Goal: Task Accomplishment & Management: Use online tool/utility

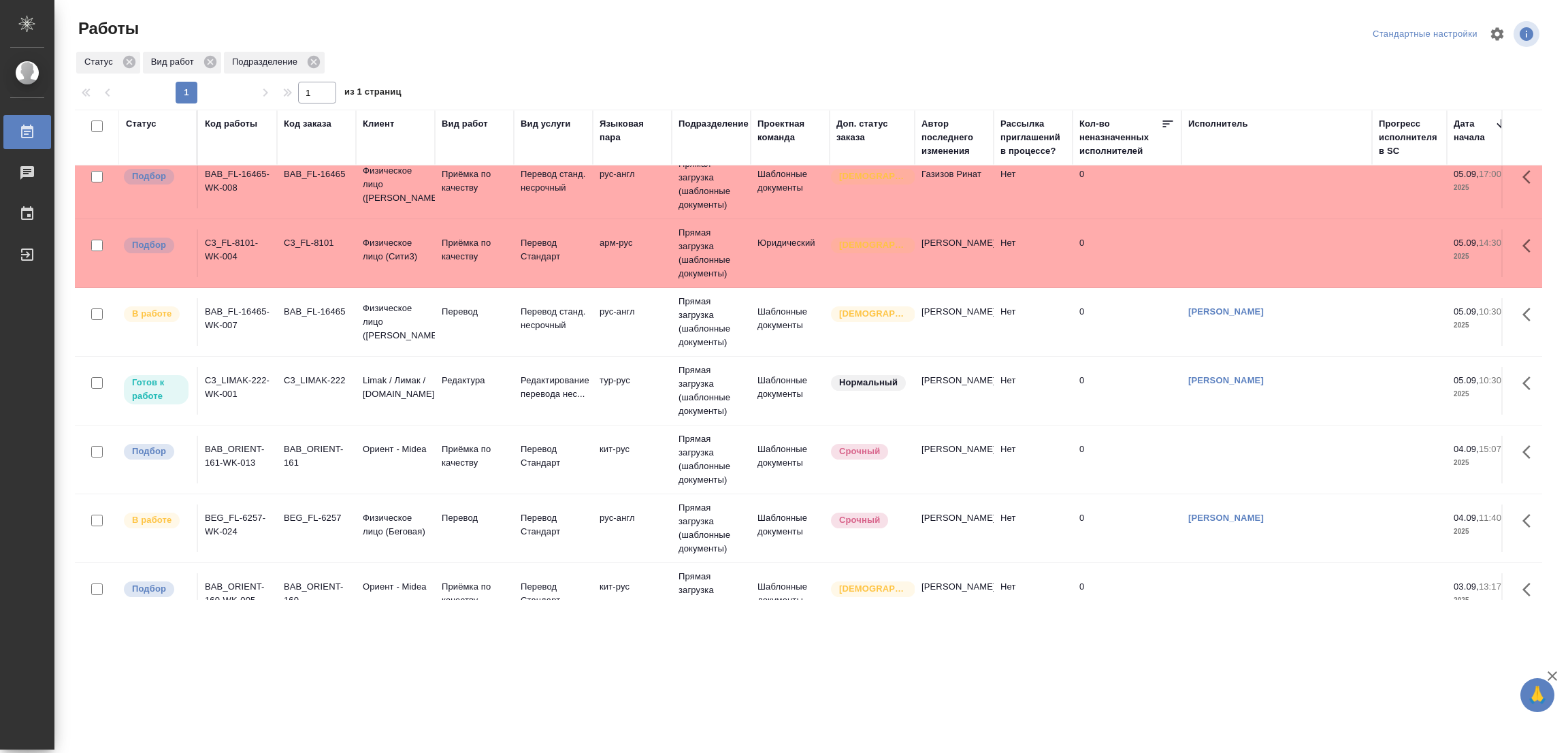
scroll to position [171, 0]
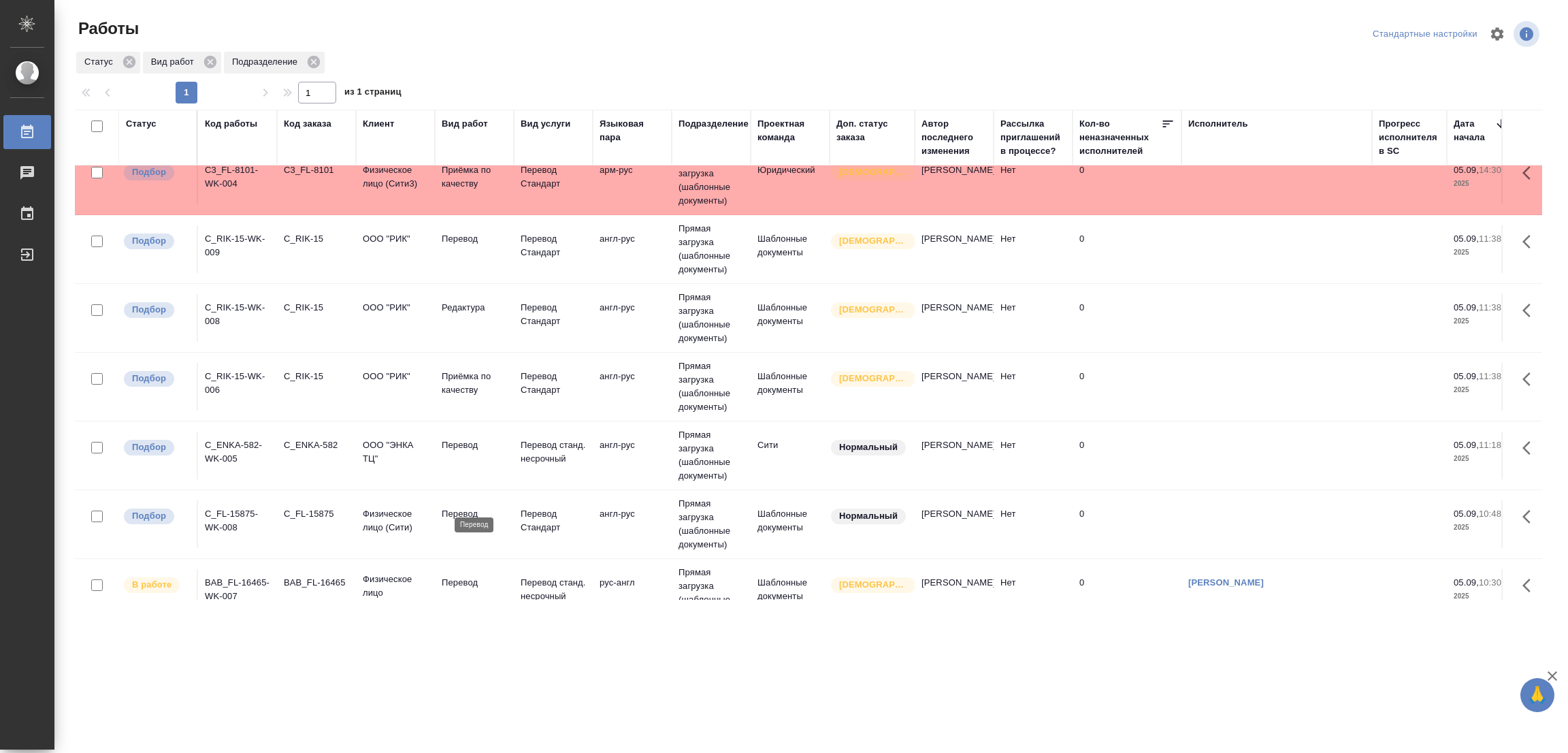
click at [459, 507] on p "Перевод" at bounding box center [474, 513] width 65 height 14
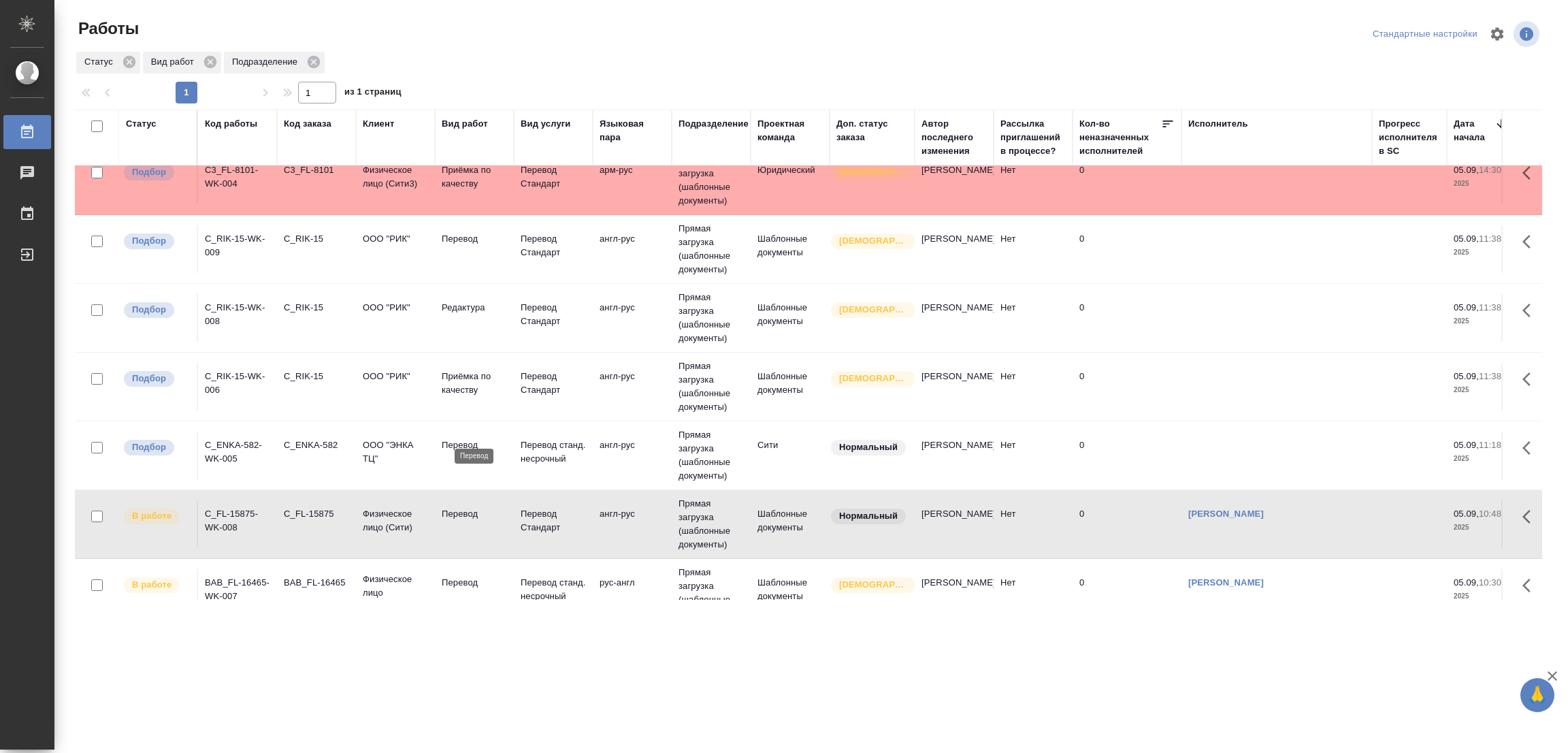
click at [459, 438] on p "Перевод" at bounding box center [474, 445] width 65 height 14
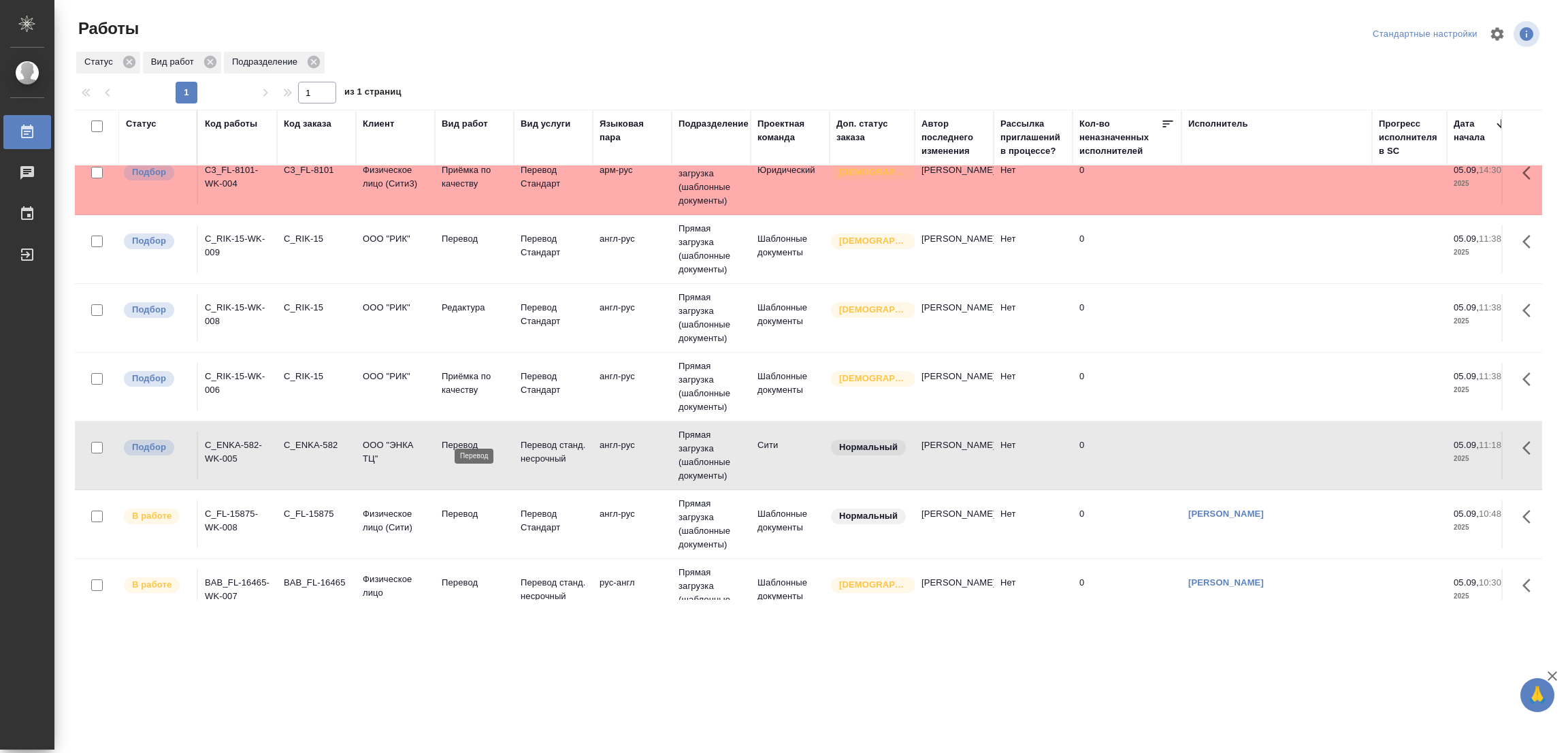
click at [459, 438] on p "Перевод" at bounding box center [474, 445] width 65 height 14
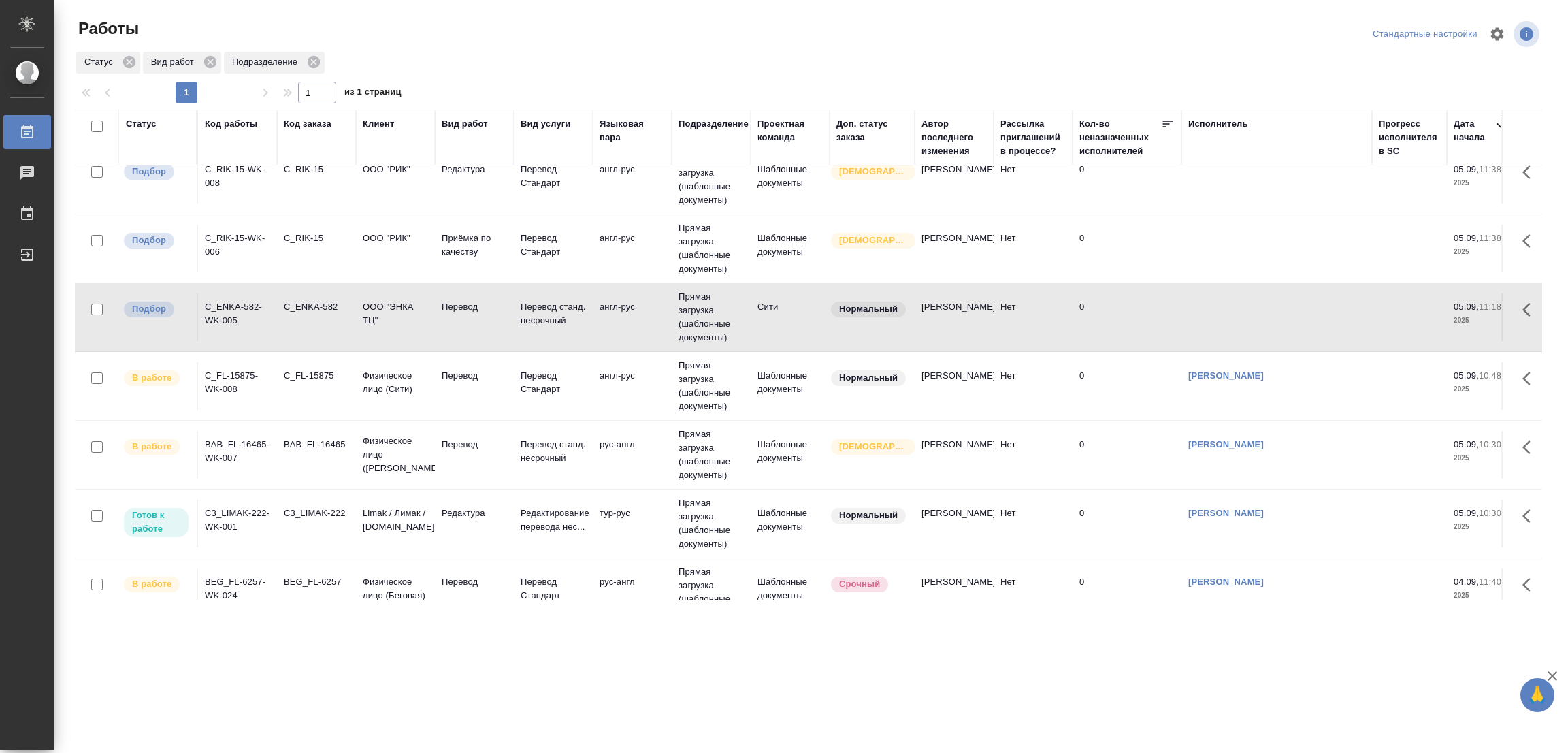
scroll to position [0, 0]
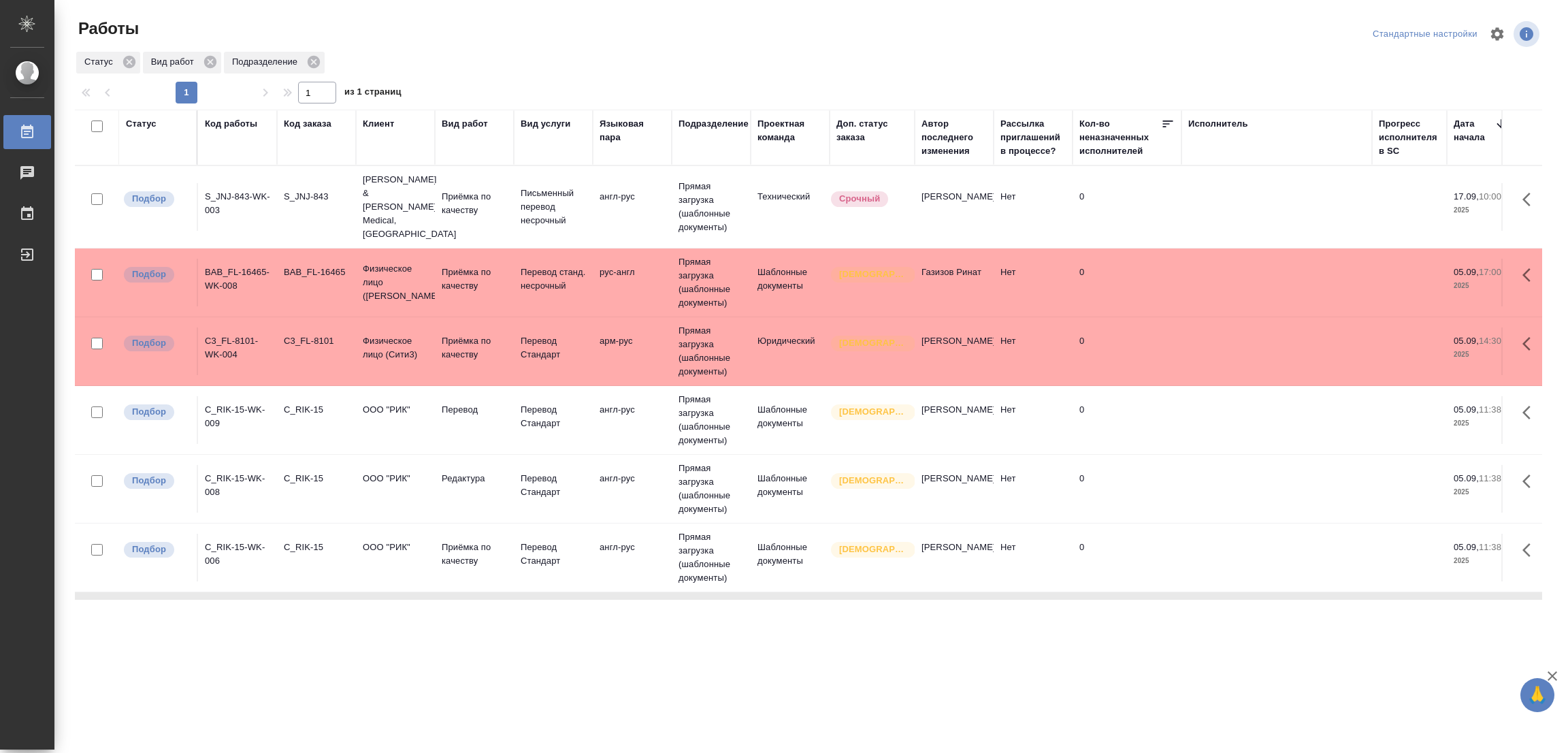
click at [437, 415] on td "Перевод" at bounding box center [474, 420] width 79 height 47
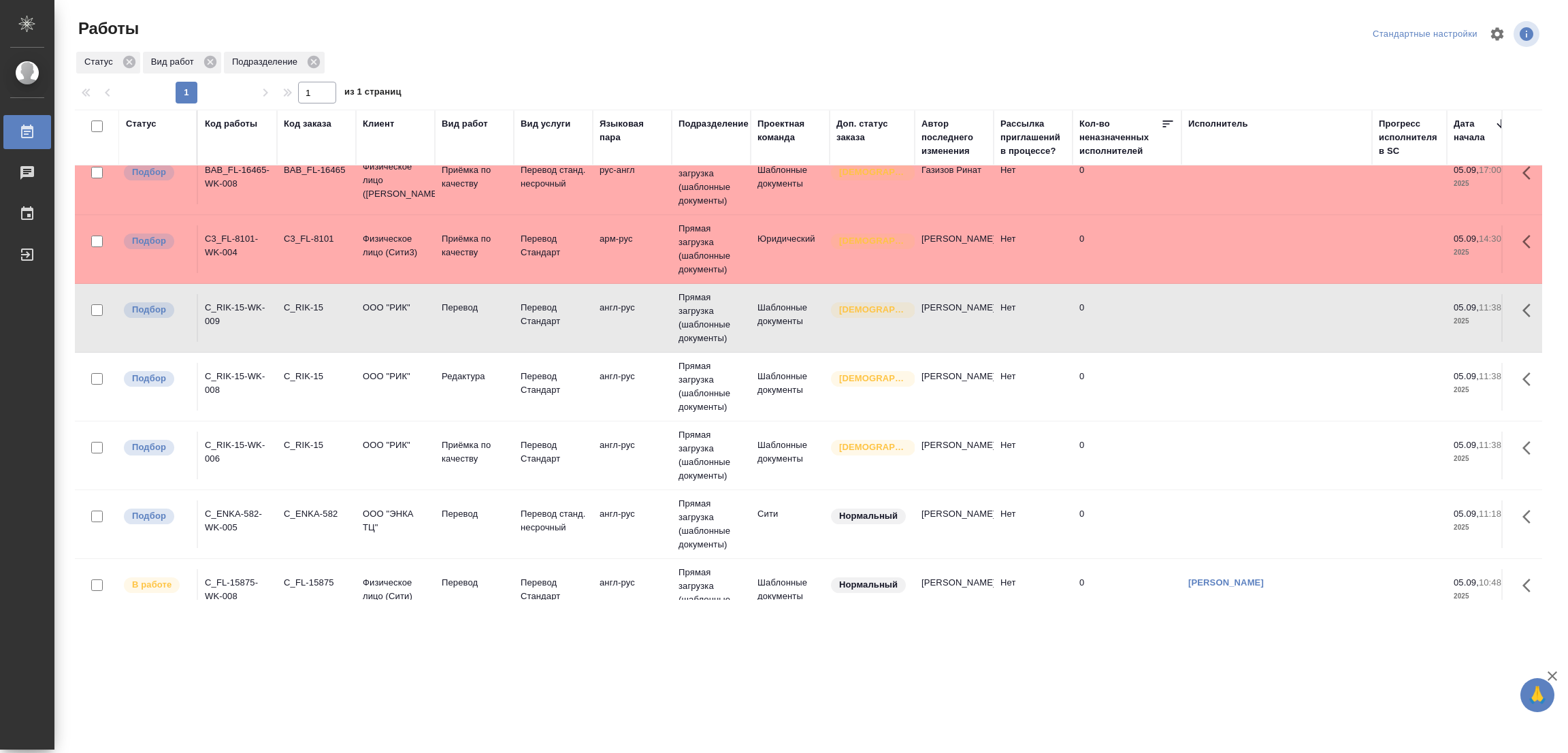
scroll to position [510, 0]
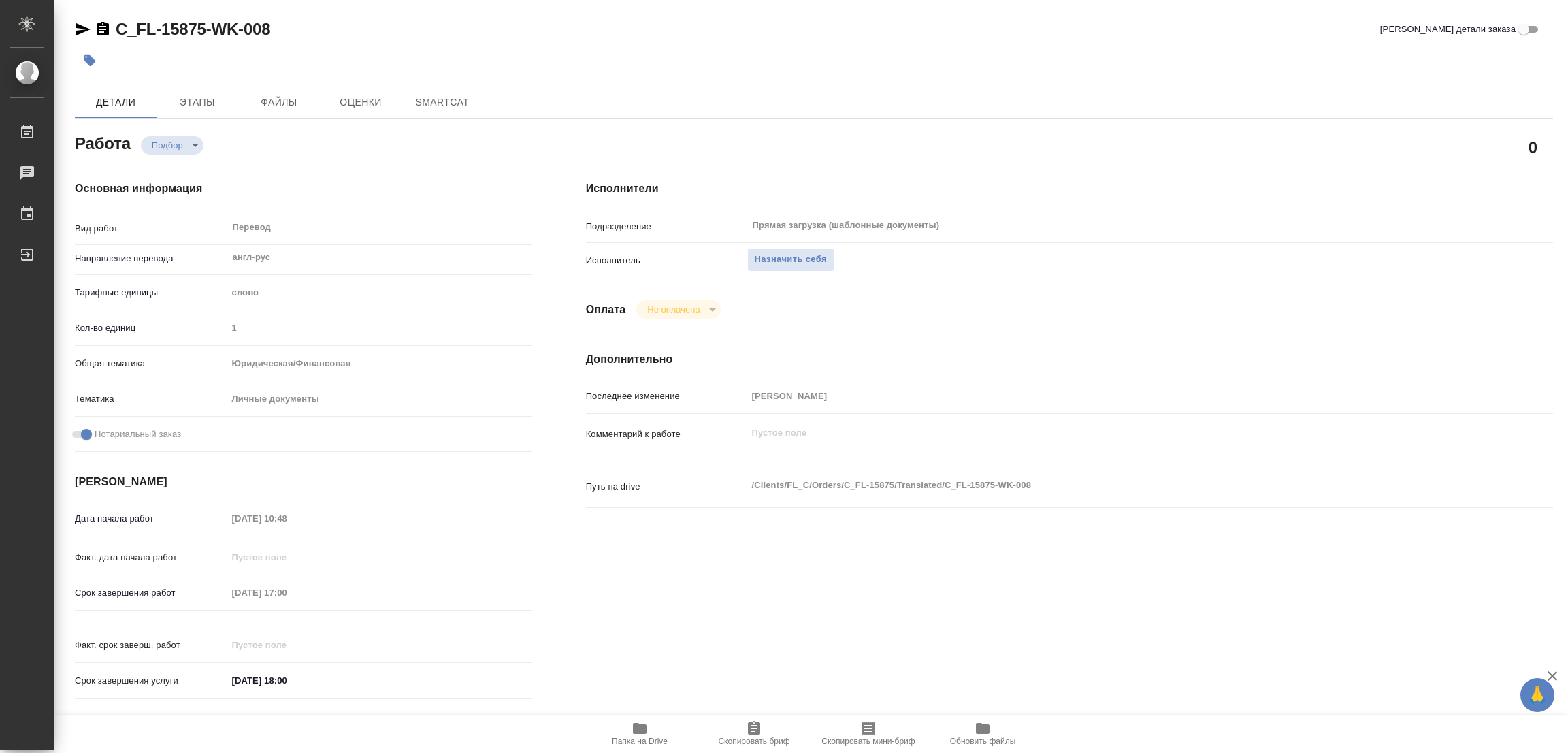
type textarea "x"
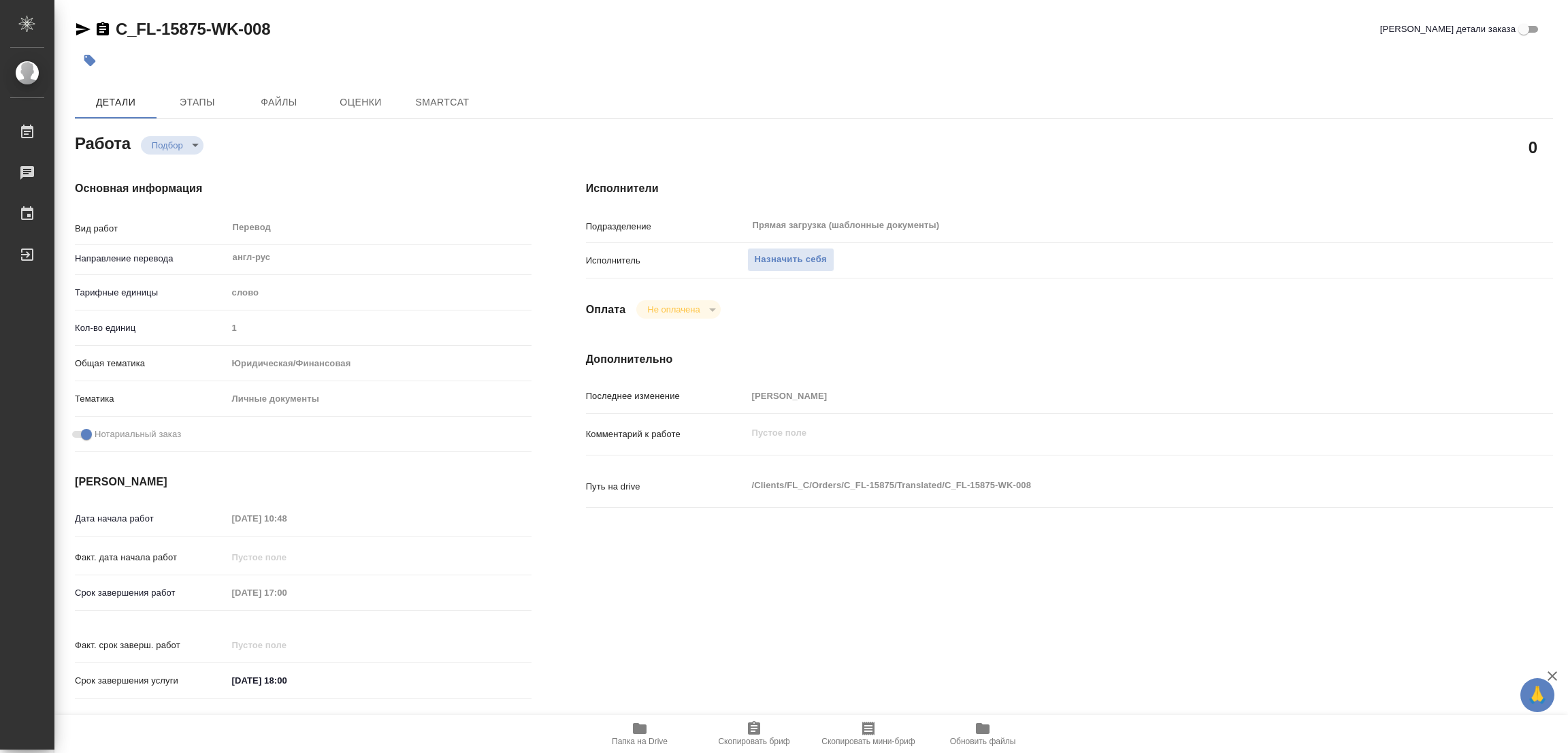
type textarea "x"
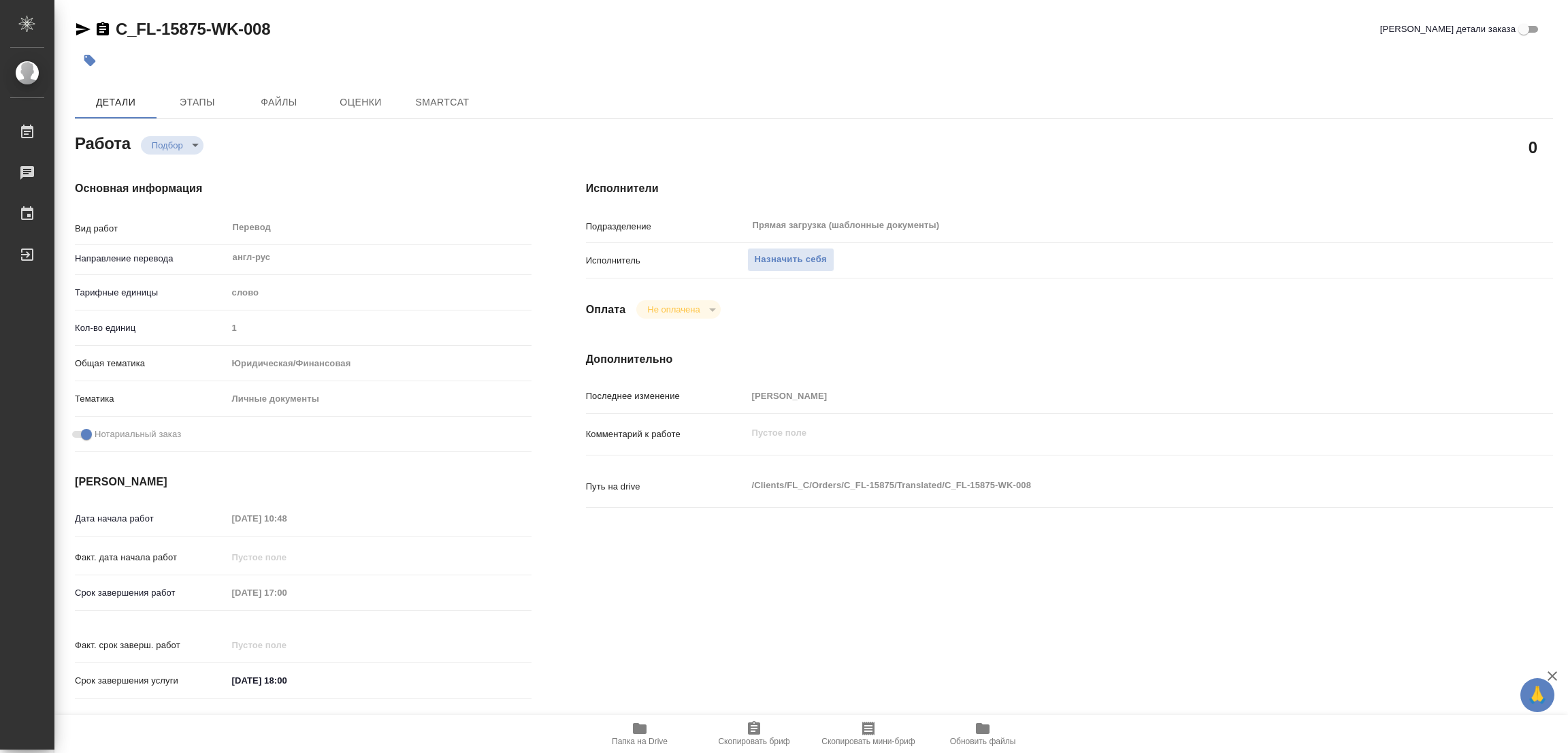
type textarea "x"
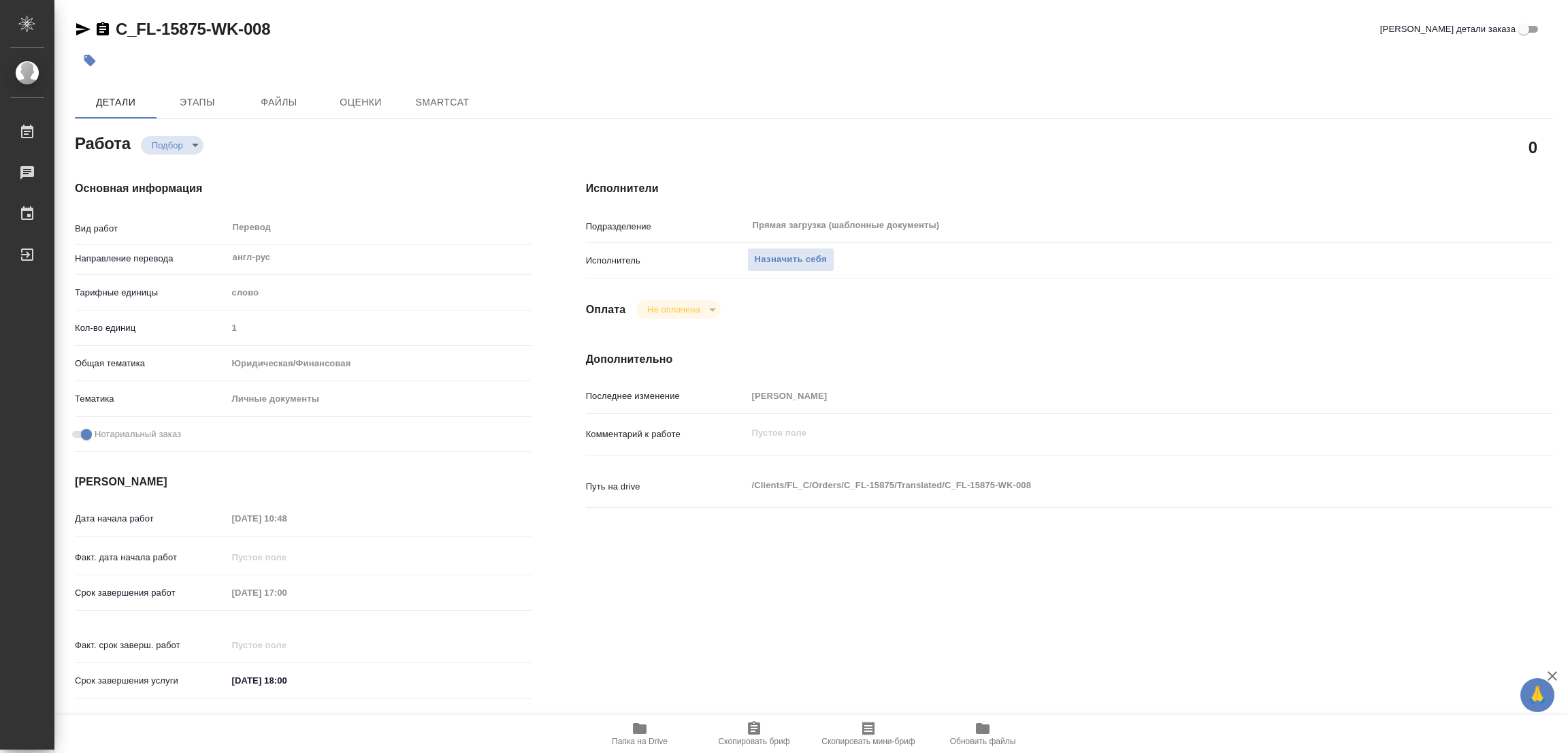
type textarea "x"
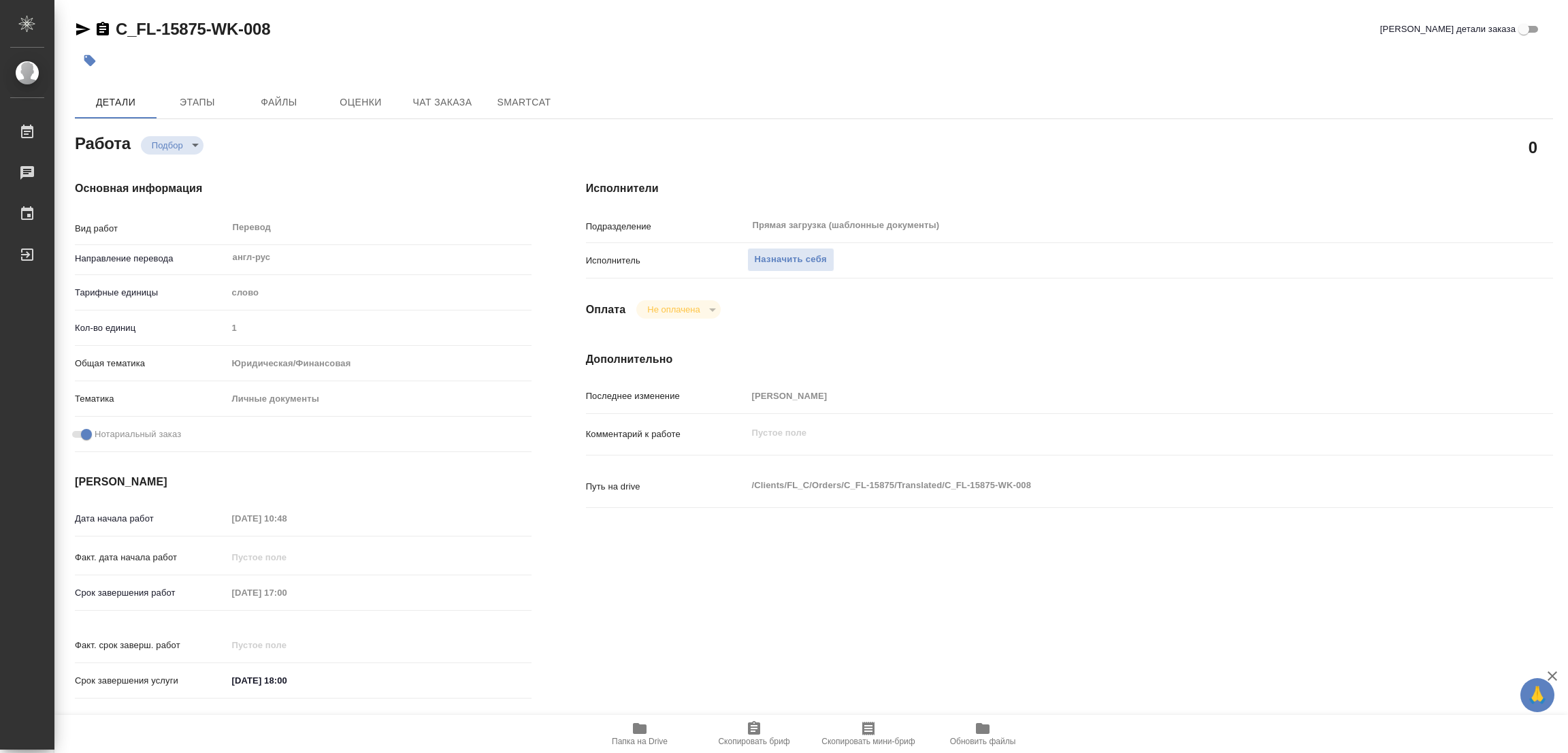
type textarea "x"
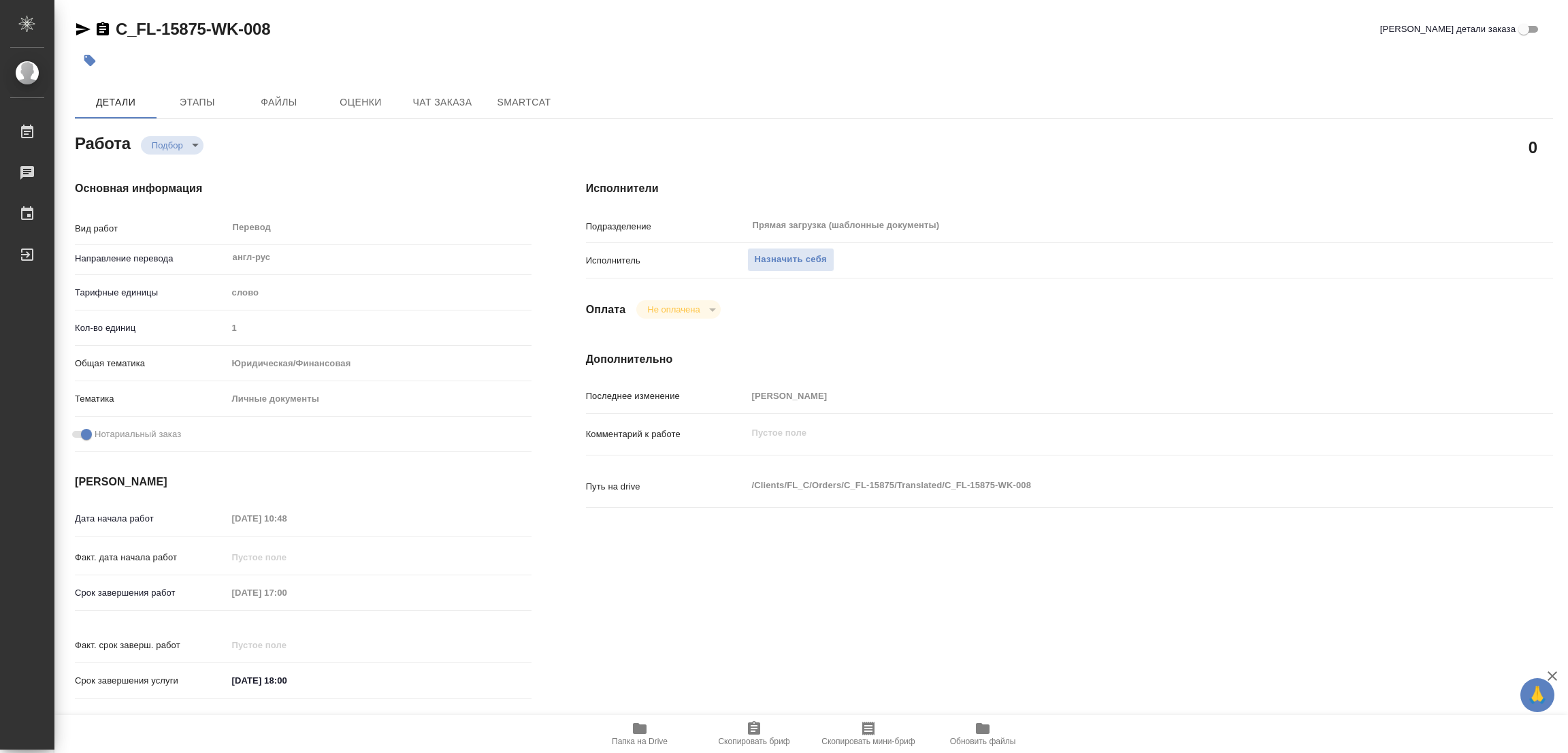
type textarea "x"
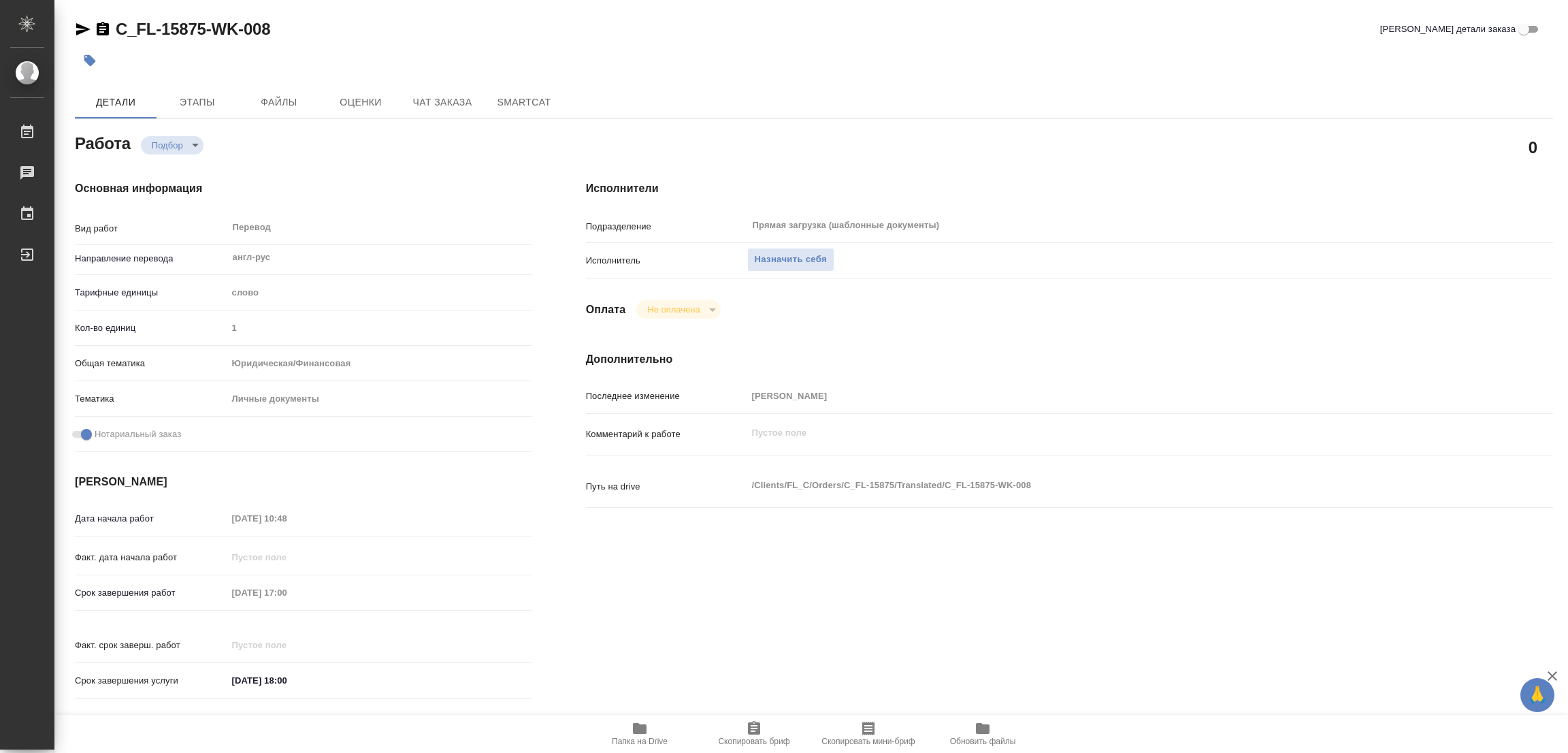
type textarea "x"
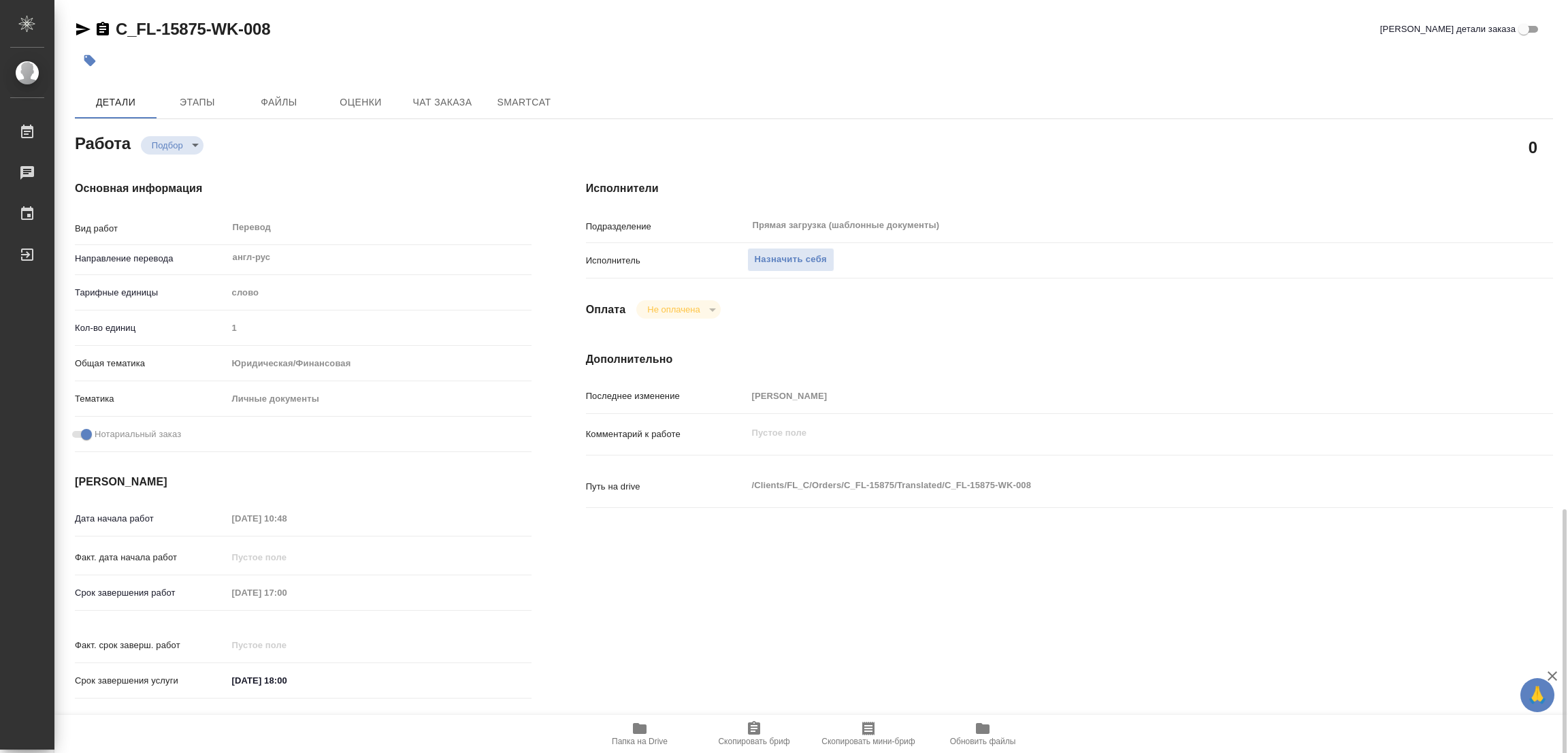
scroll to position [374, 0]
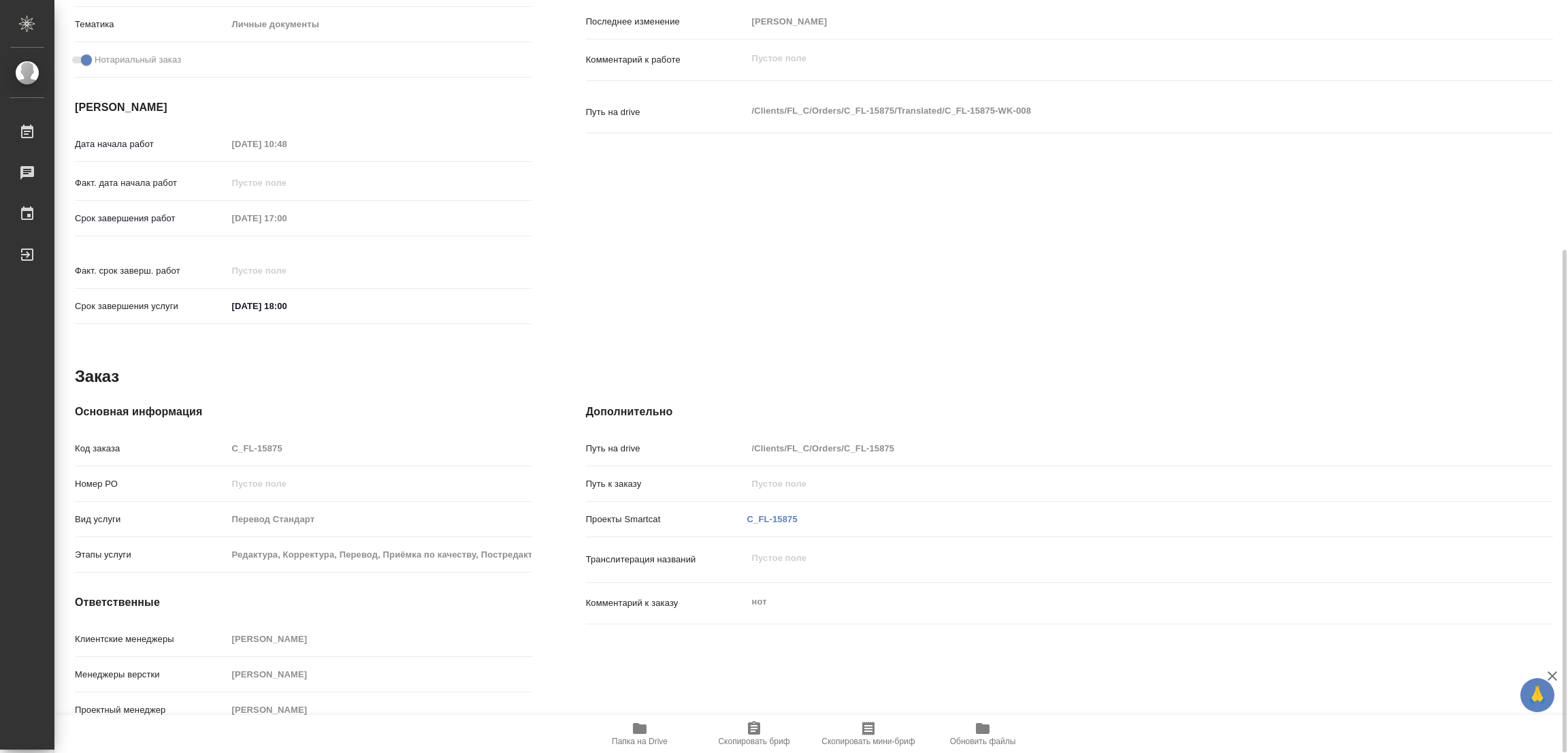
click at [643, 733] on icon "button" at bounding box center [639, 728] width 14 height 11
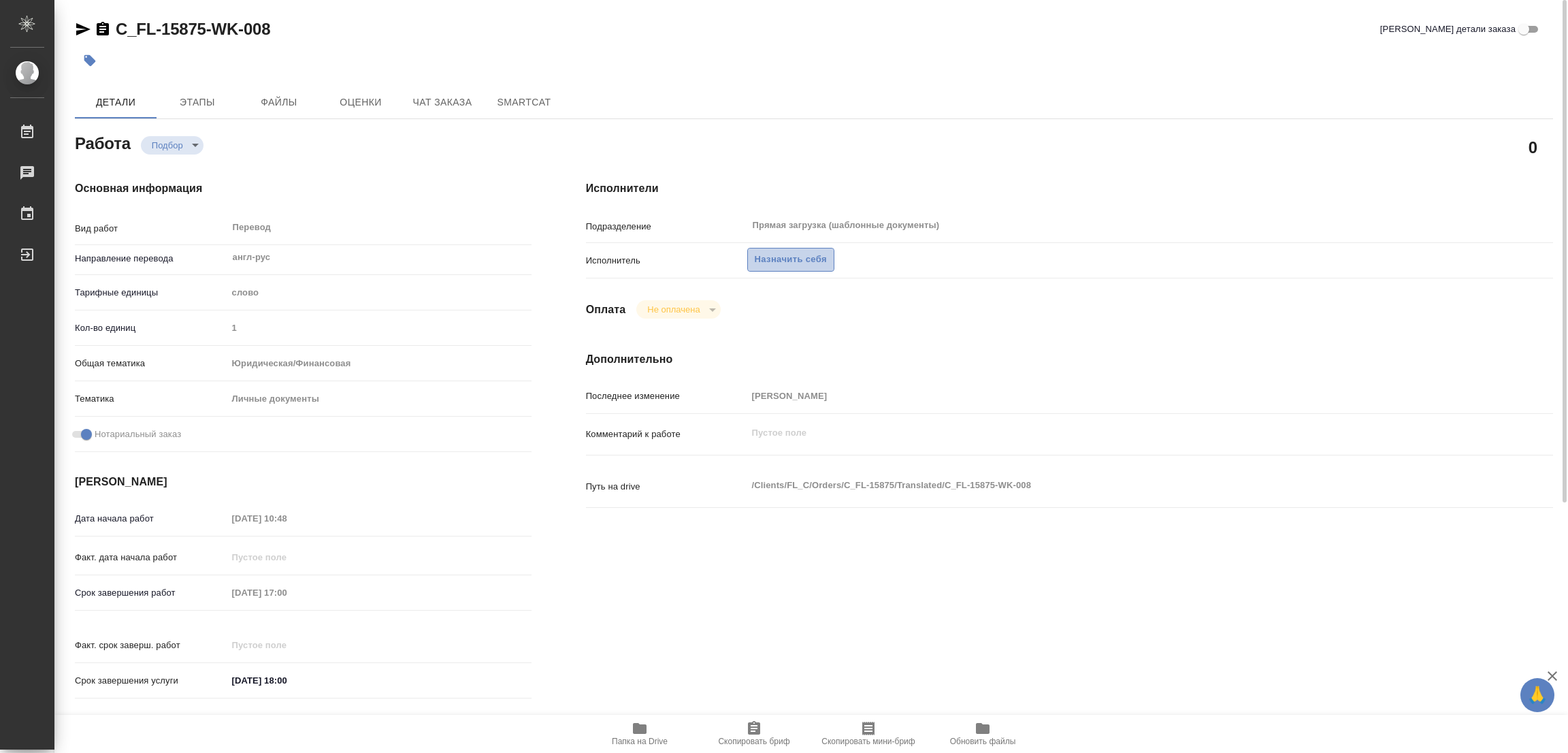
click at [777, 259] on span "Назначить себя" at bounding box center [791, 259] width 72 height 16
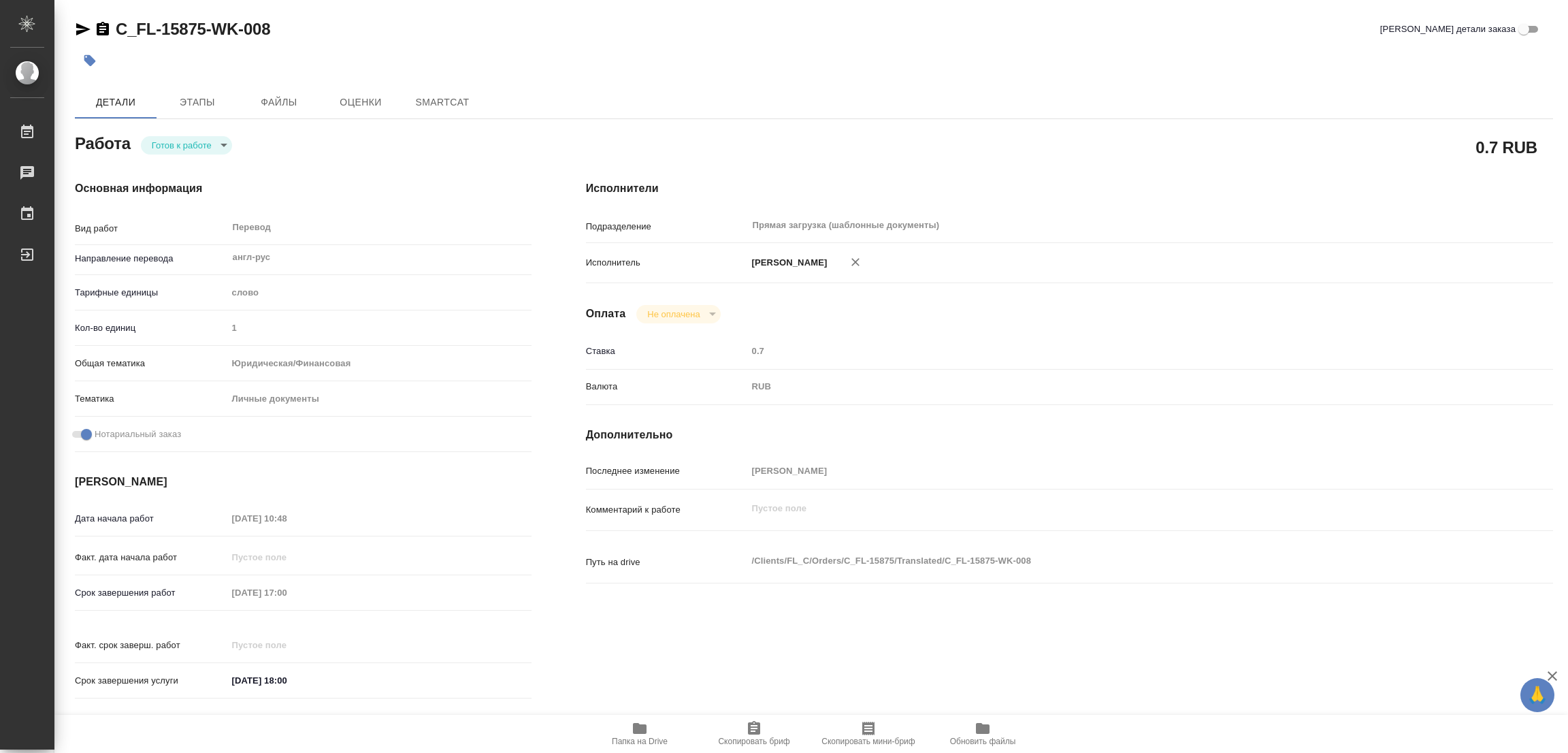
type textarea "x"
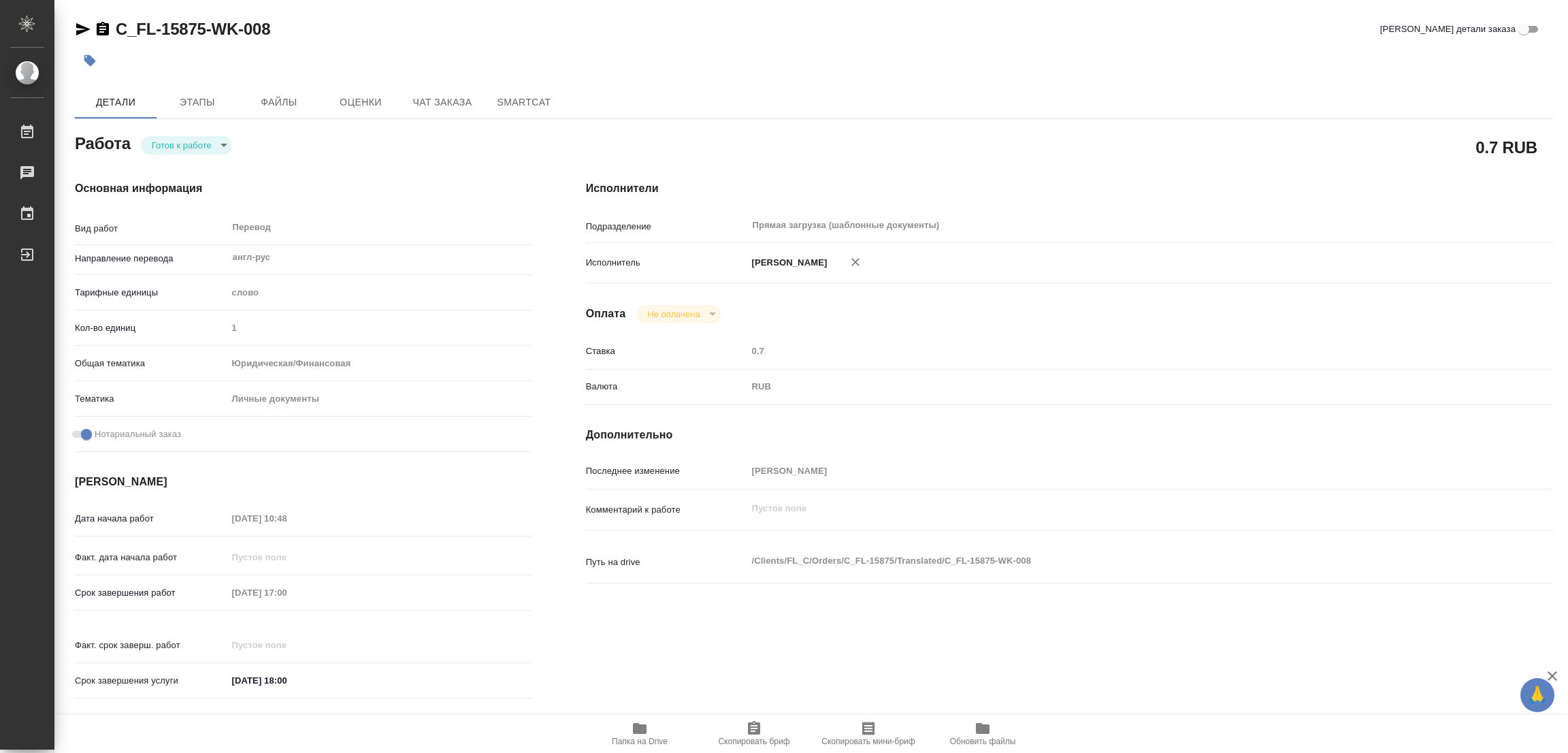
type textarea "x"
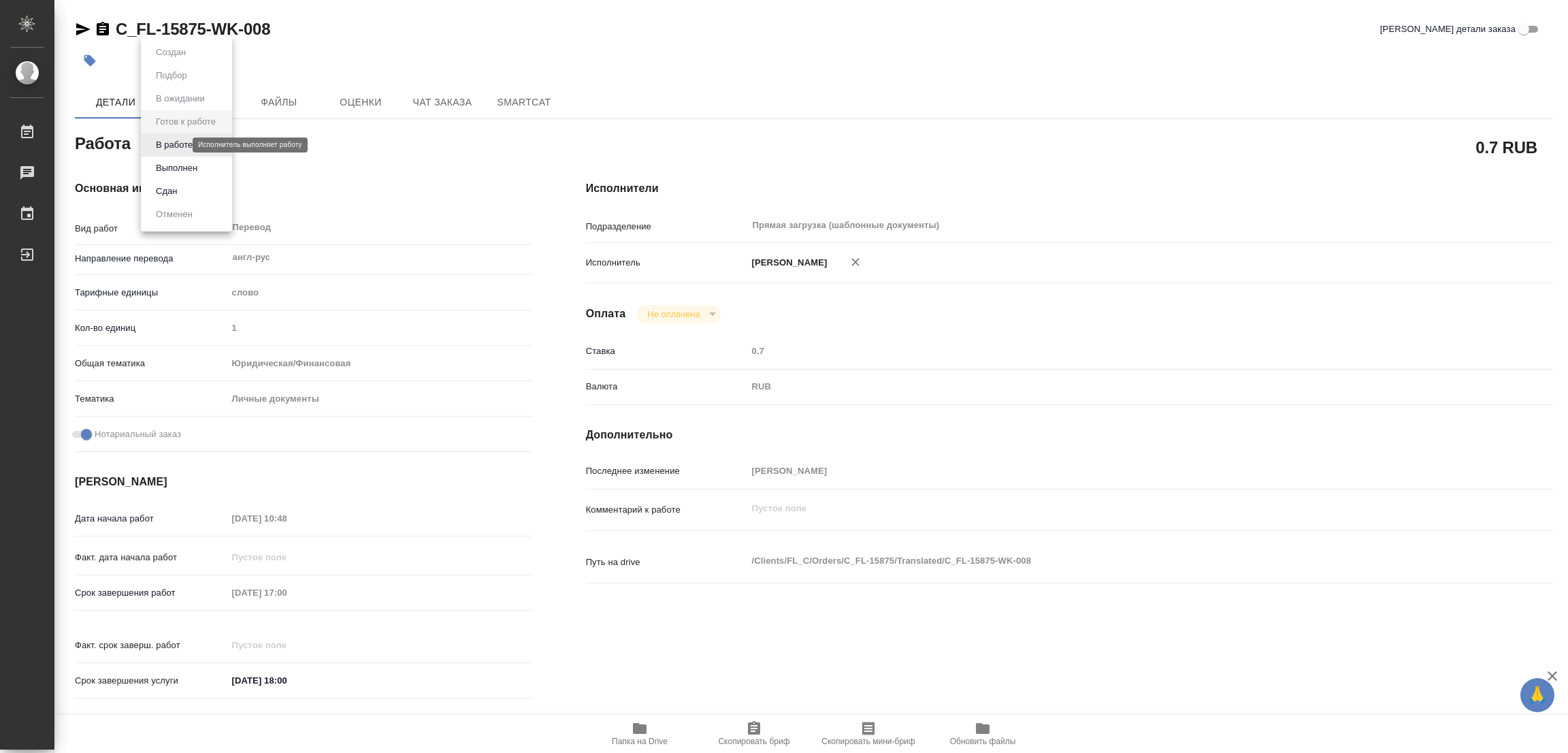
click at [173, 141] on body "🙏 .cls-1 fill:#fff; AWATERA Popova Galina Работы Чаты График Выйти C_FL-15875-W…" at bounding box center [784, 376] width 1568 height 753
type textarea "x"
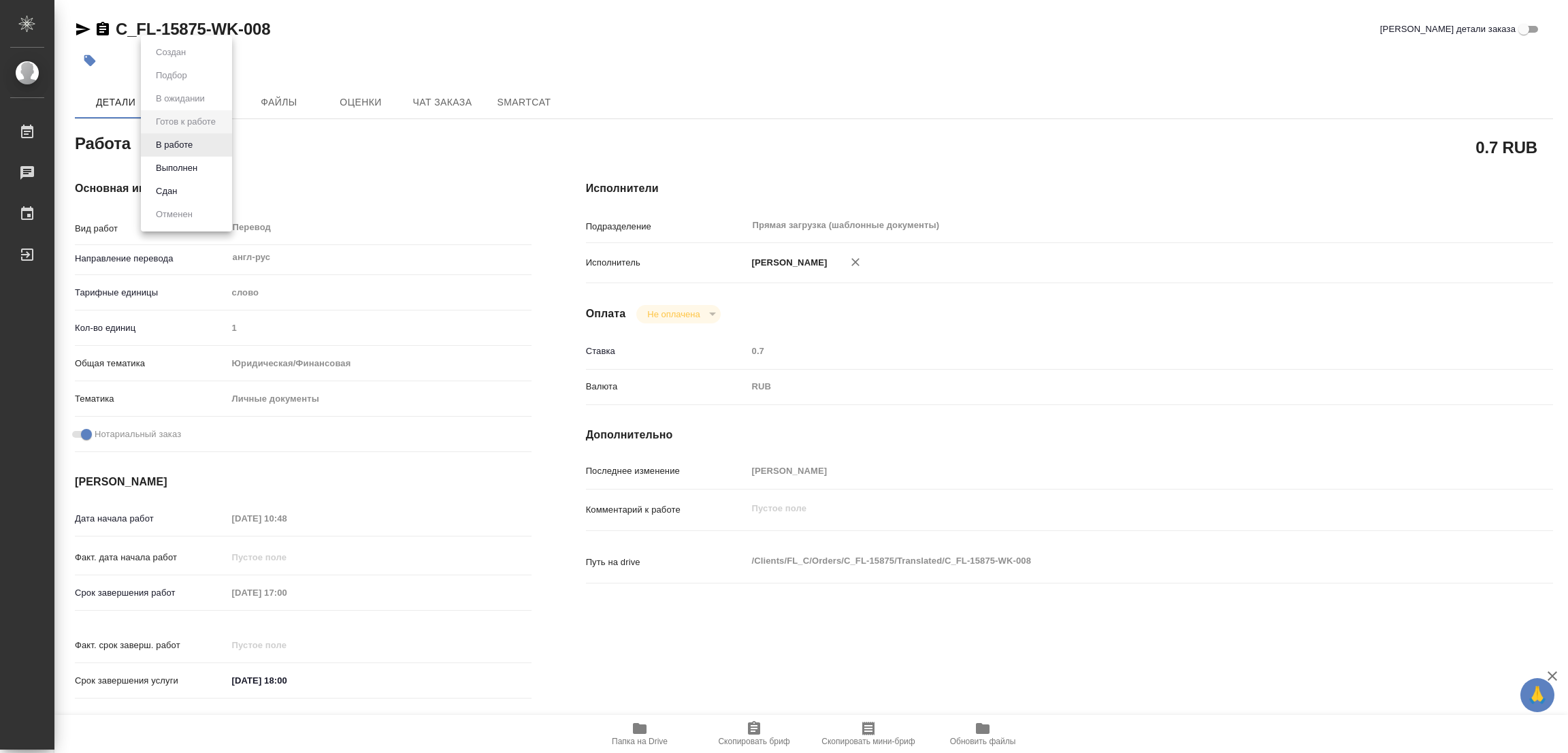
type textarea "x"
click at [170, 143] on button "В работе" at bounding box center [174, 145] width 45 height 15
type textarea "x"
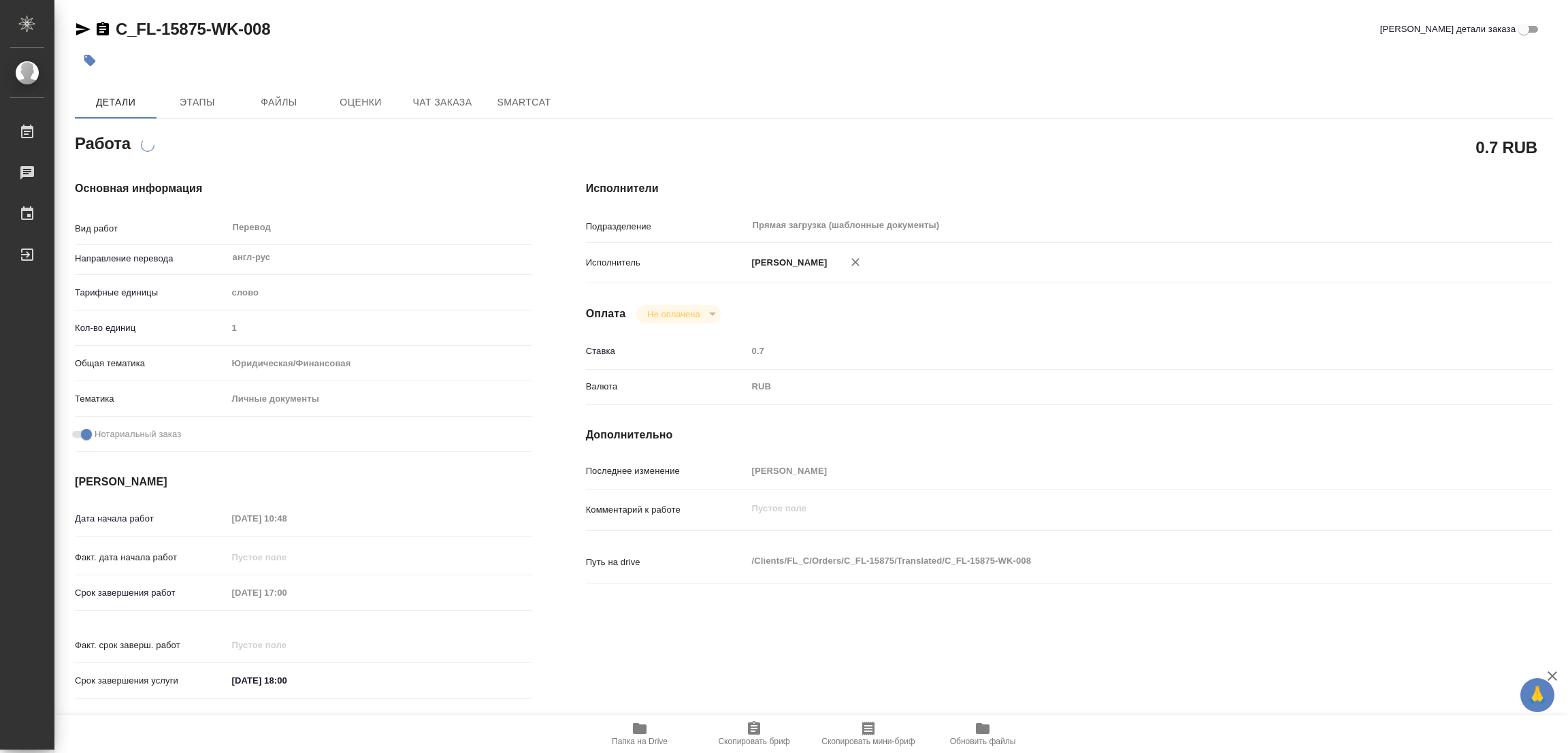
type textarea "x"
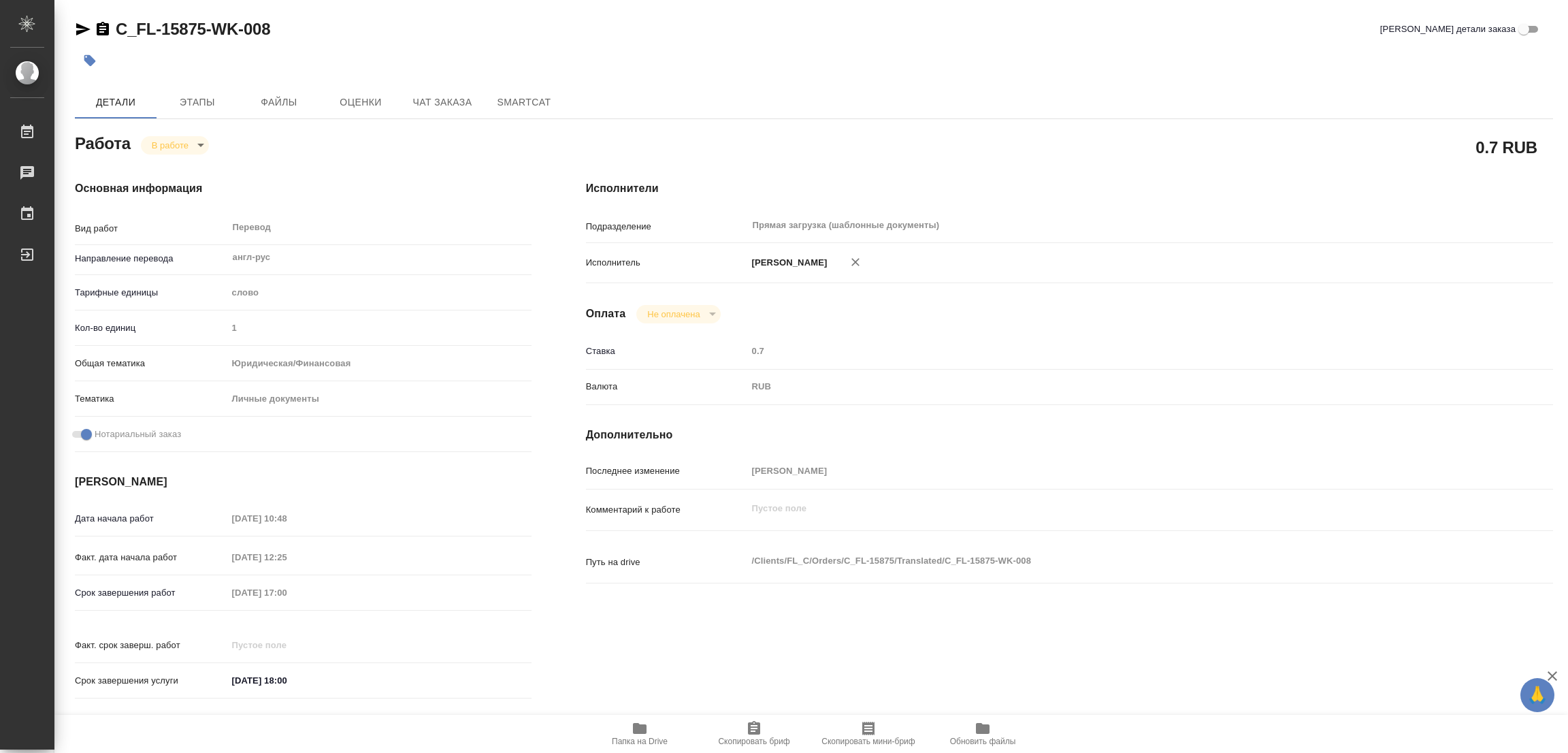
type textarea "x"
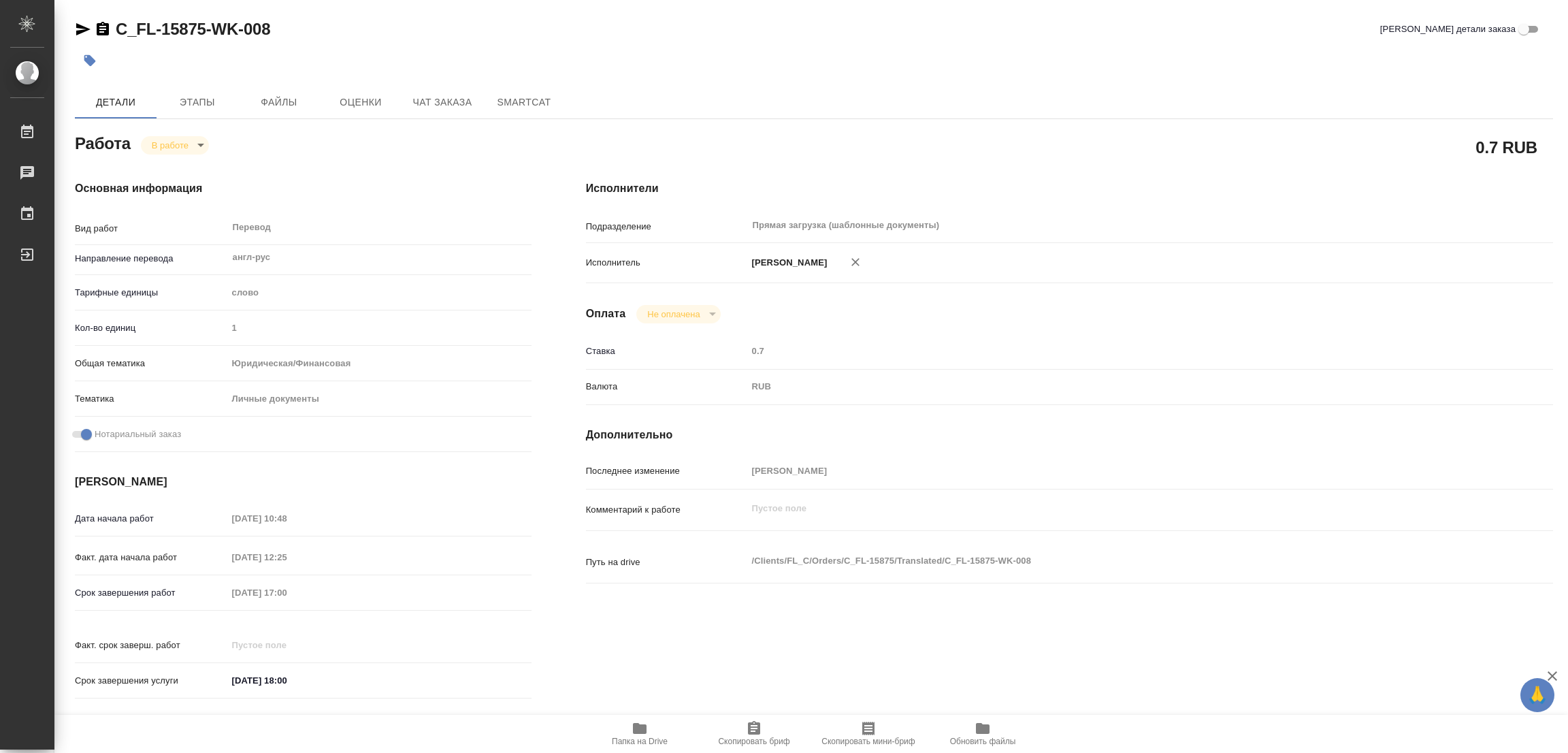
type textarea "x"
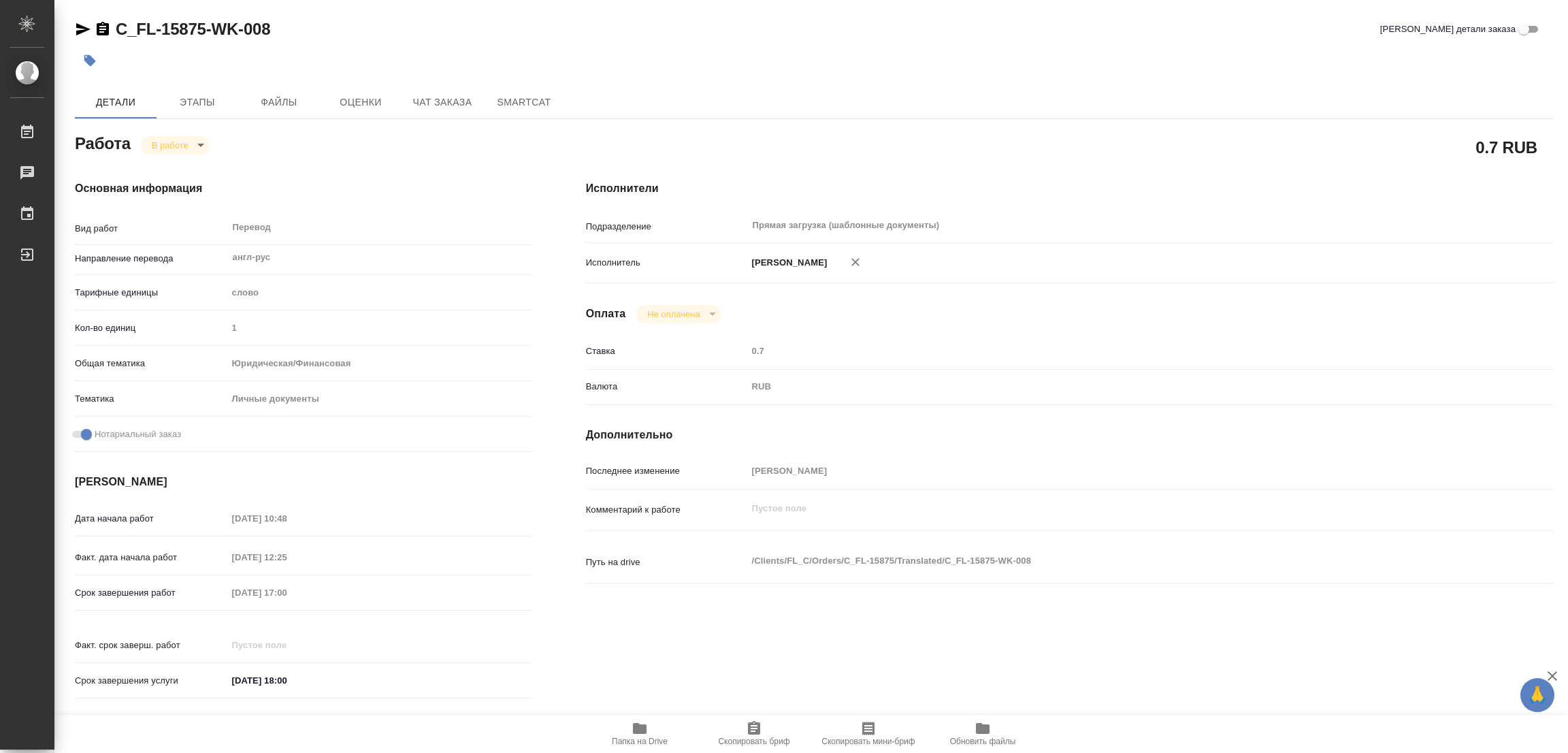
type textarea "x"
drag, startPoint x: 116, startPoint y: 16, endPoint x: 205, endPoint y: 28, distance: 89.8
click at [205, 28] on div "C_FL-15875-WK-008 Кратко детали заказа Детали Этапы Файлы Оценки Чат заказа Sma…" at bounding box center [813, 571] width 1494 height 1142
copy link "C_FL-15875"
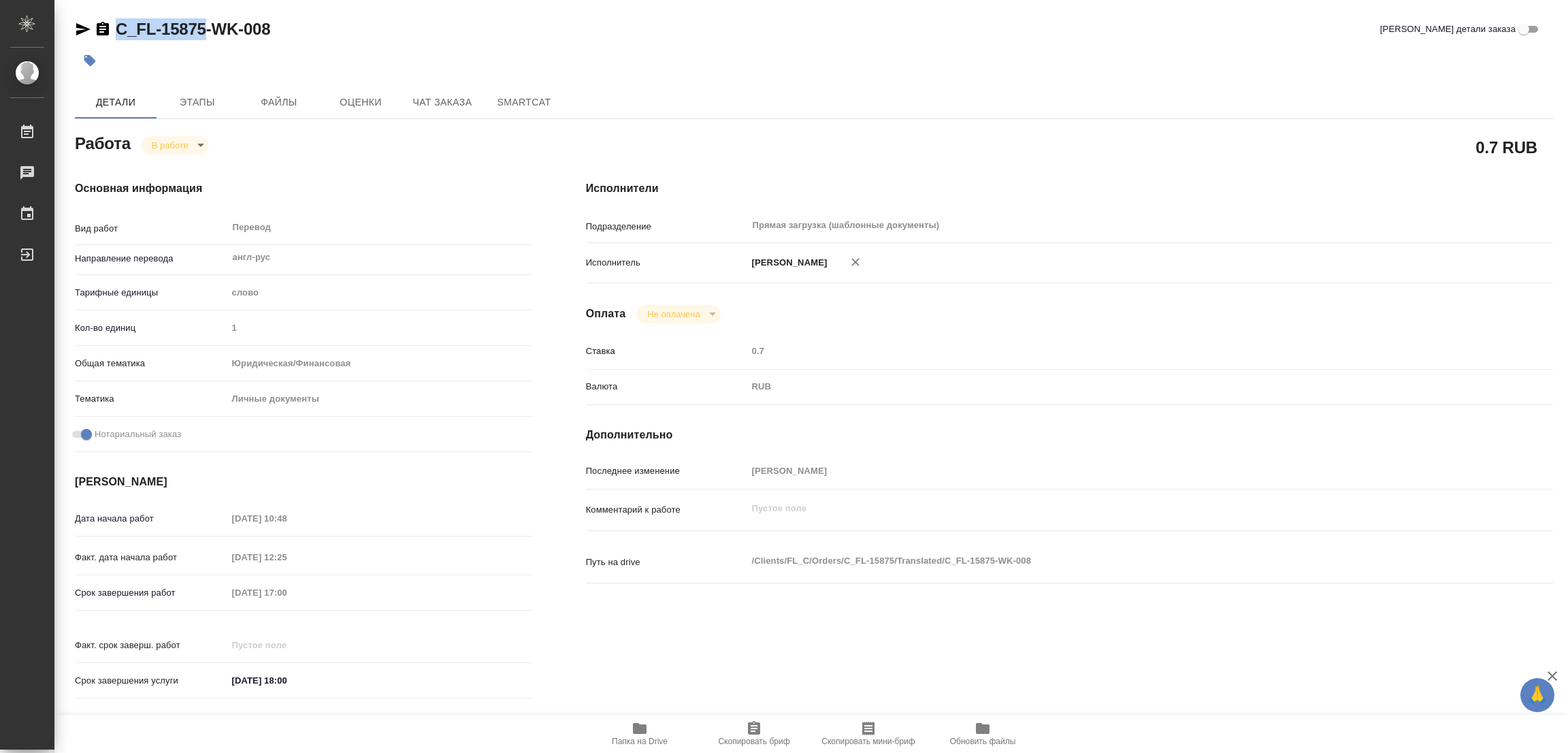
drag, startPoint x: 746, startPoint y: 740, endPoint x: 728, endPoint y: 748, distance: 19.7
click at [746, 740] on span "Скопировать бриф" at bounding box center [753, 742] width 71 height 10
copy link "C_FL-15875"
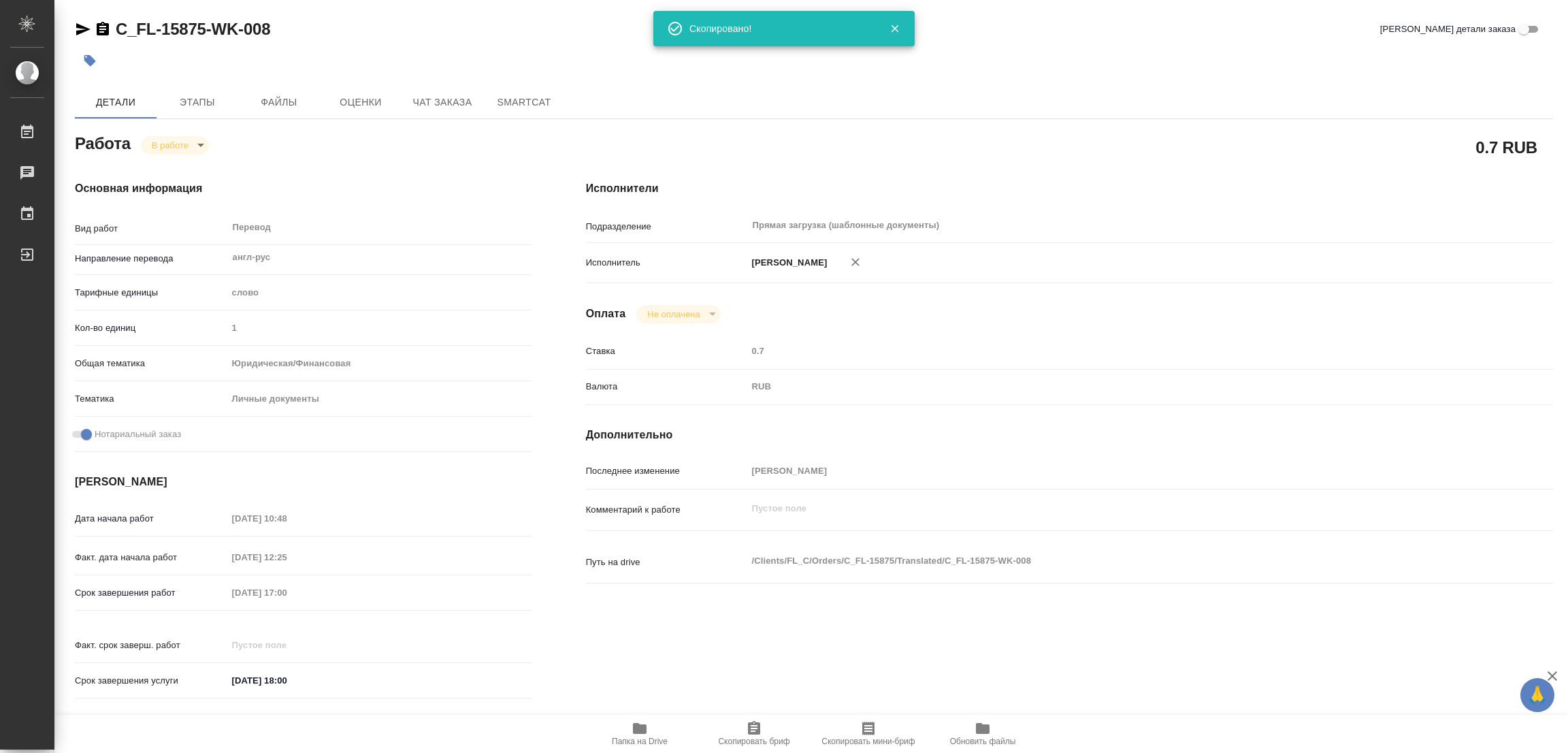
click at [1040, 74] on div at bounding box center [568, 61] width 986 height 30
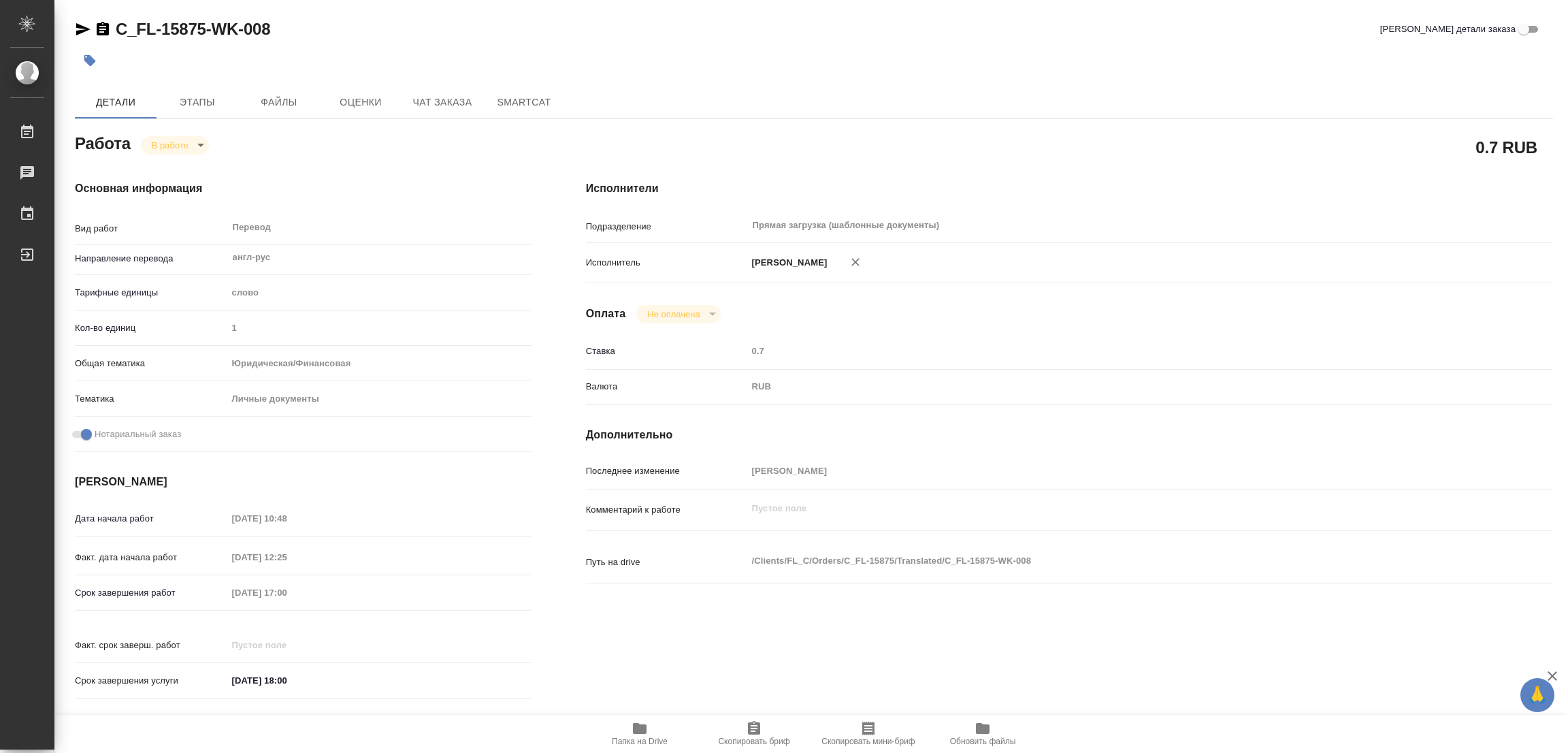
click at [718, 46] on div at bounding box center [568, 61] width 986 height 30
click at [737, 28] on div "C_FL-15875-WK-008 Кратко детали заказа" at bounding box center [814, 29] width 1478 height 22
click at [199, 589] on div "Срок завершения работ 08.09.2025 17:00" at bounding box center [303, 592] width 457 height 24
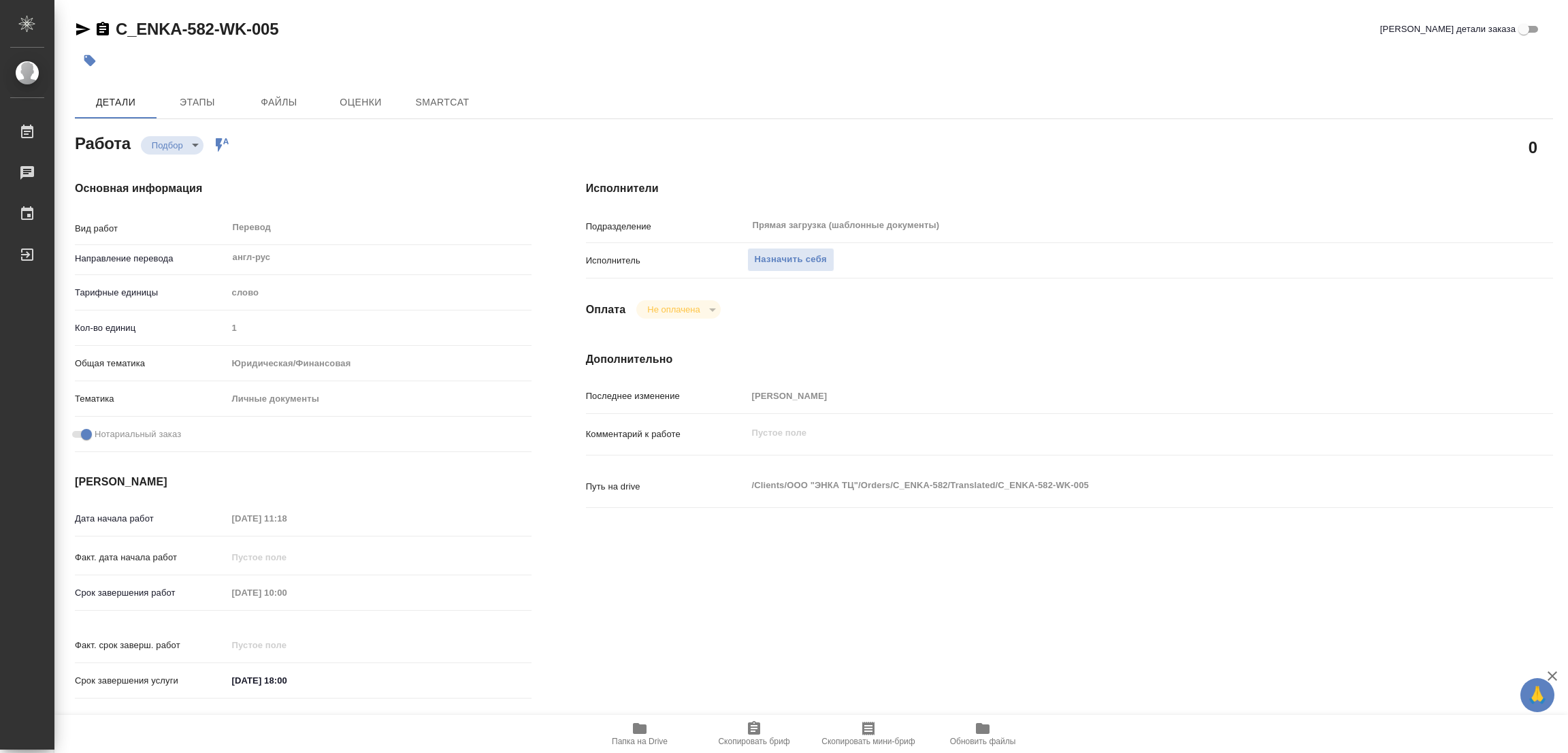
type textarea "x"
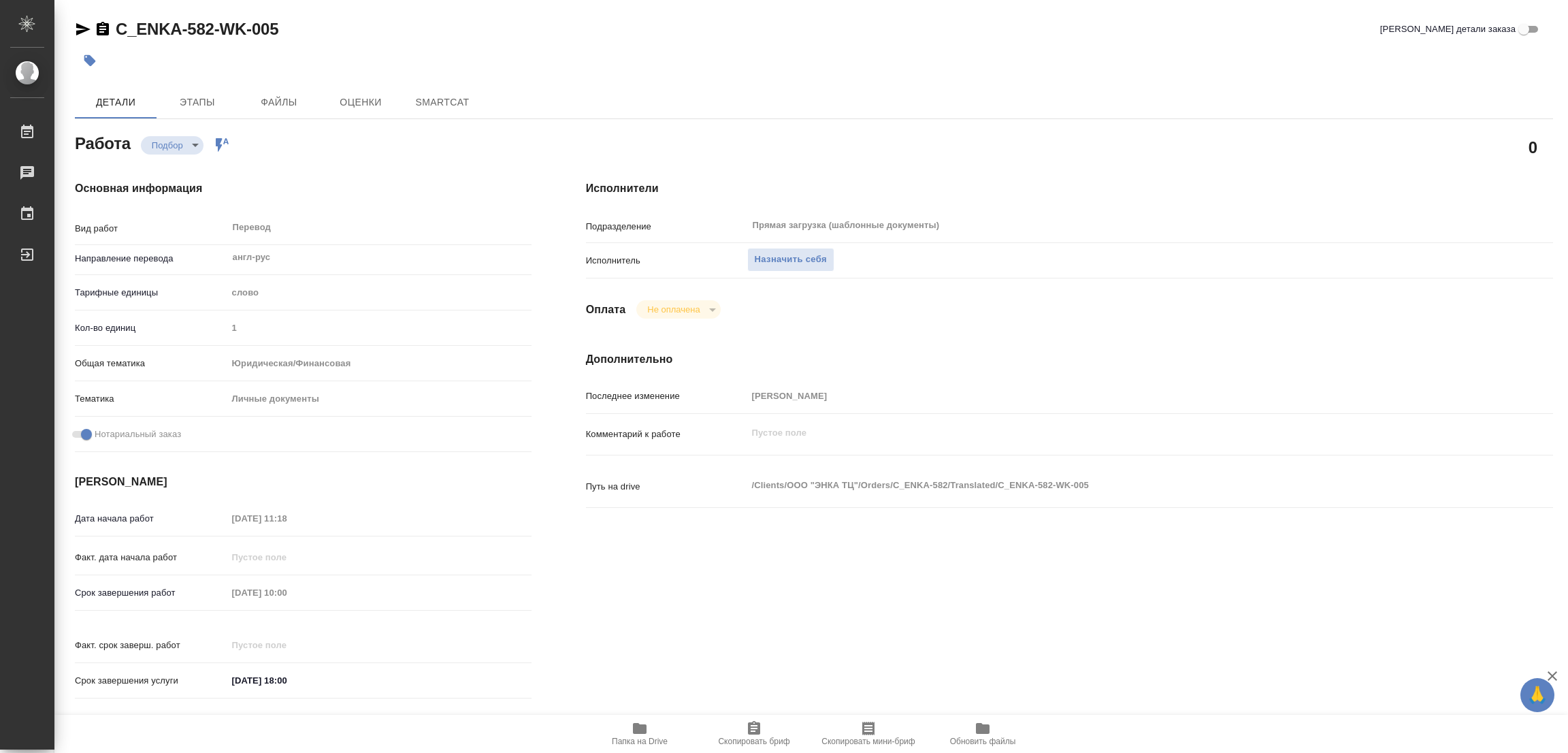
type textarea "x"
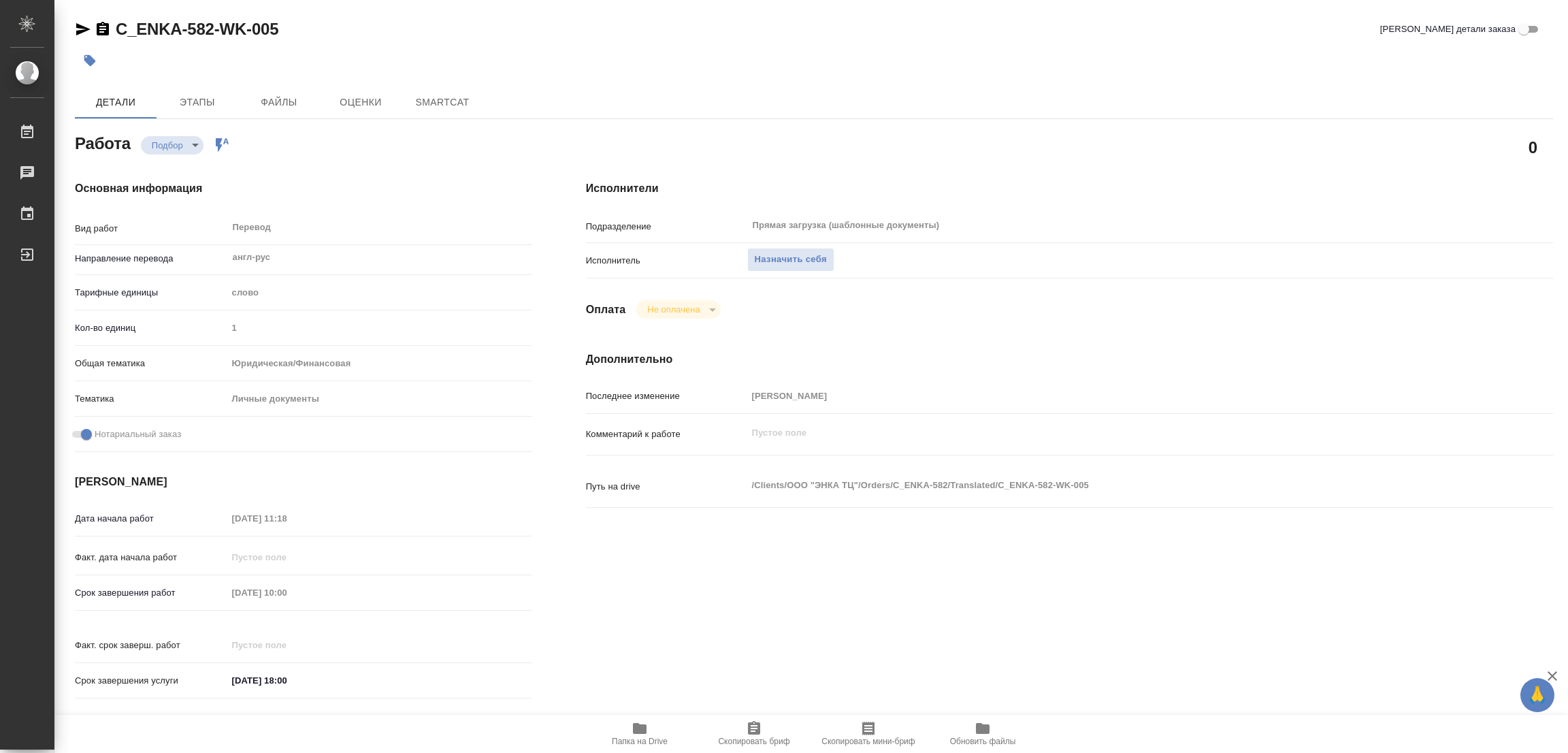
type textarea "x"
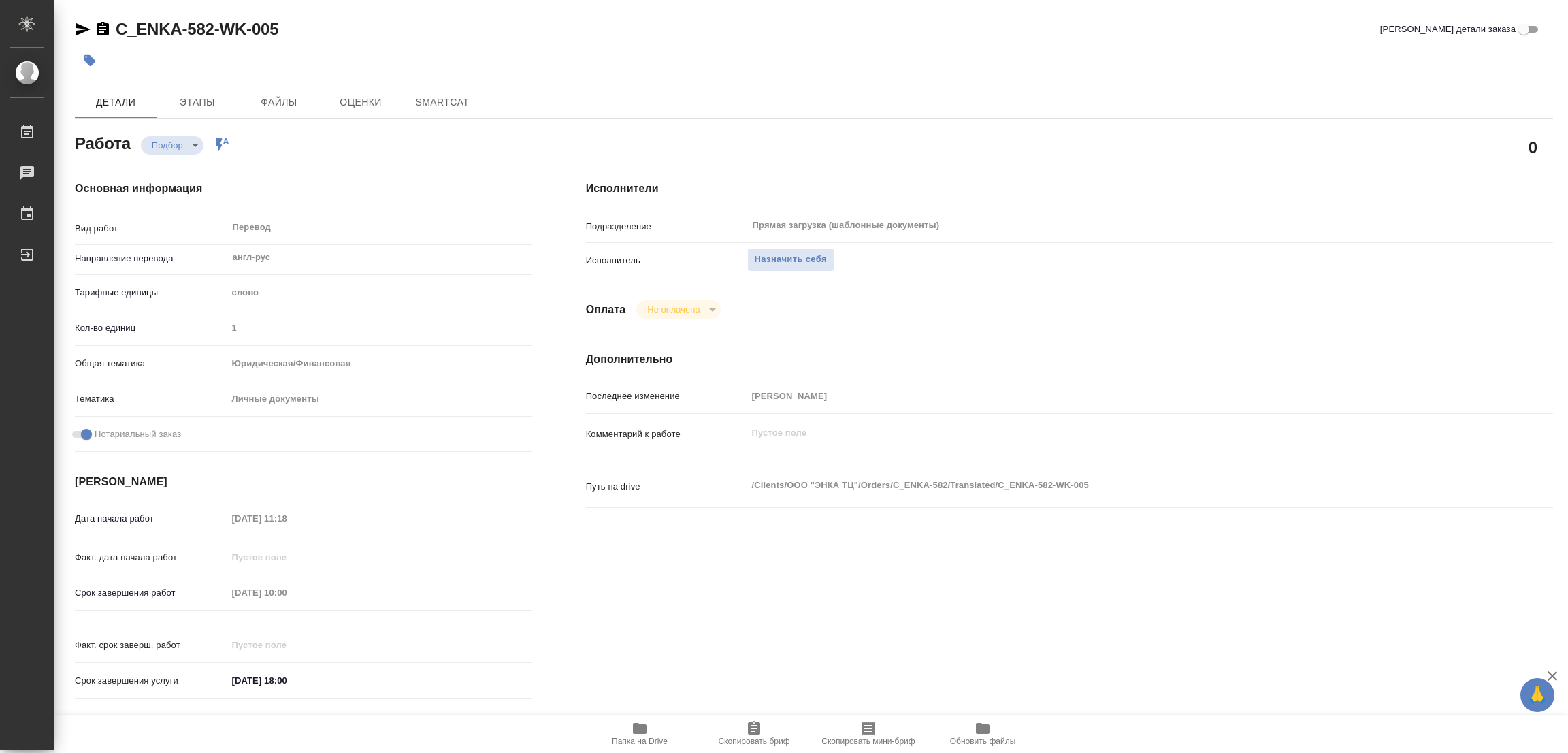
type textarea "x"
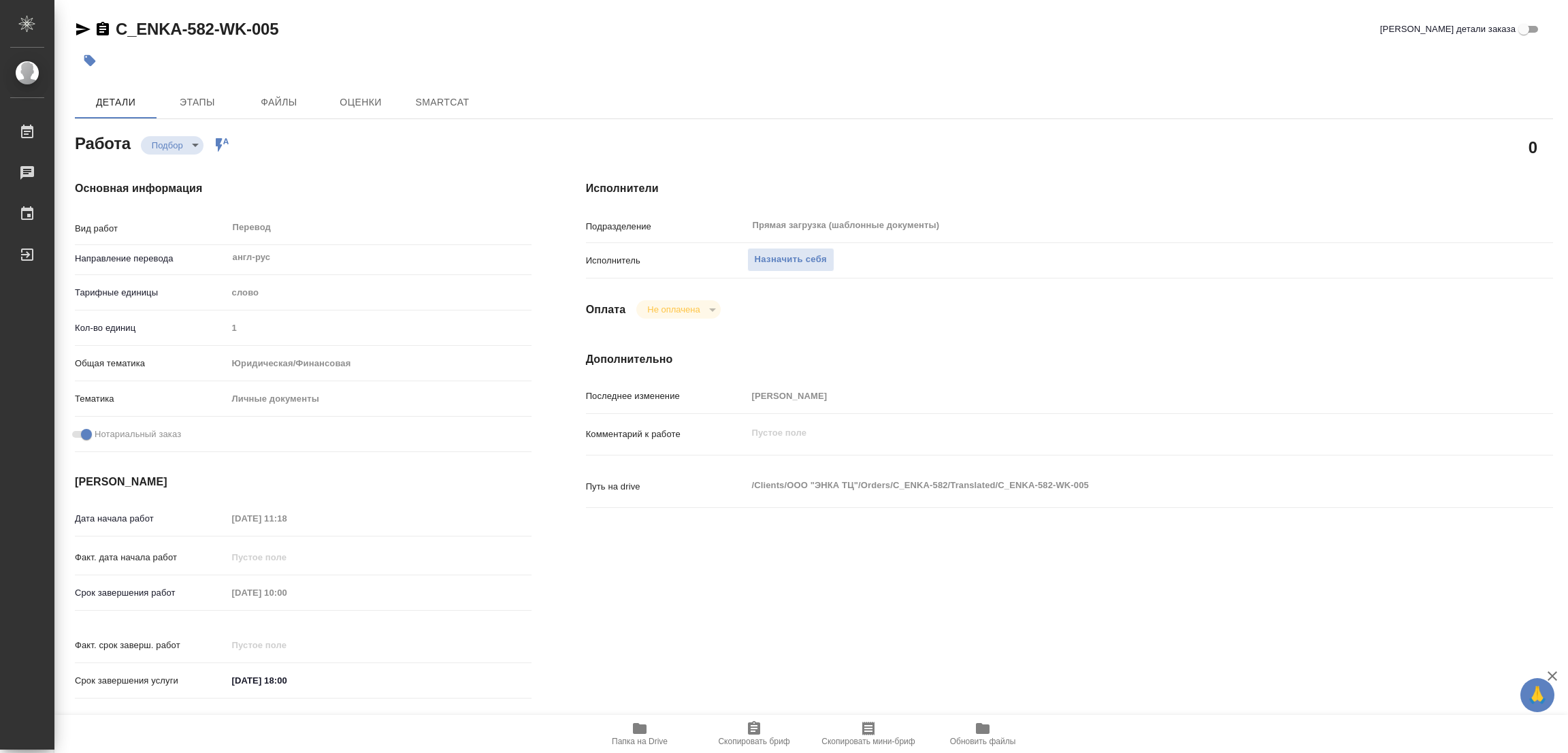
type textarea "x"
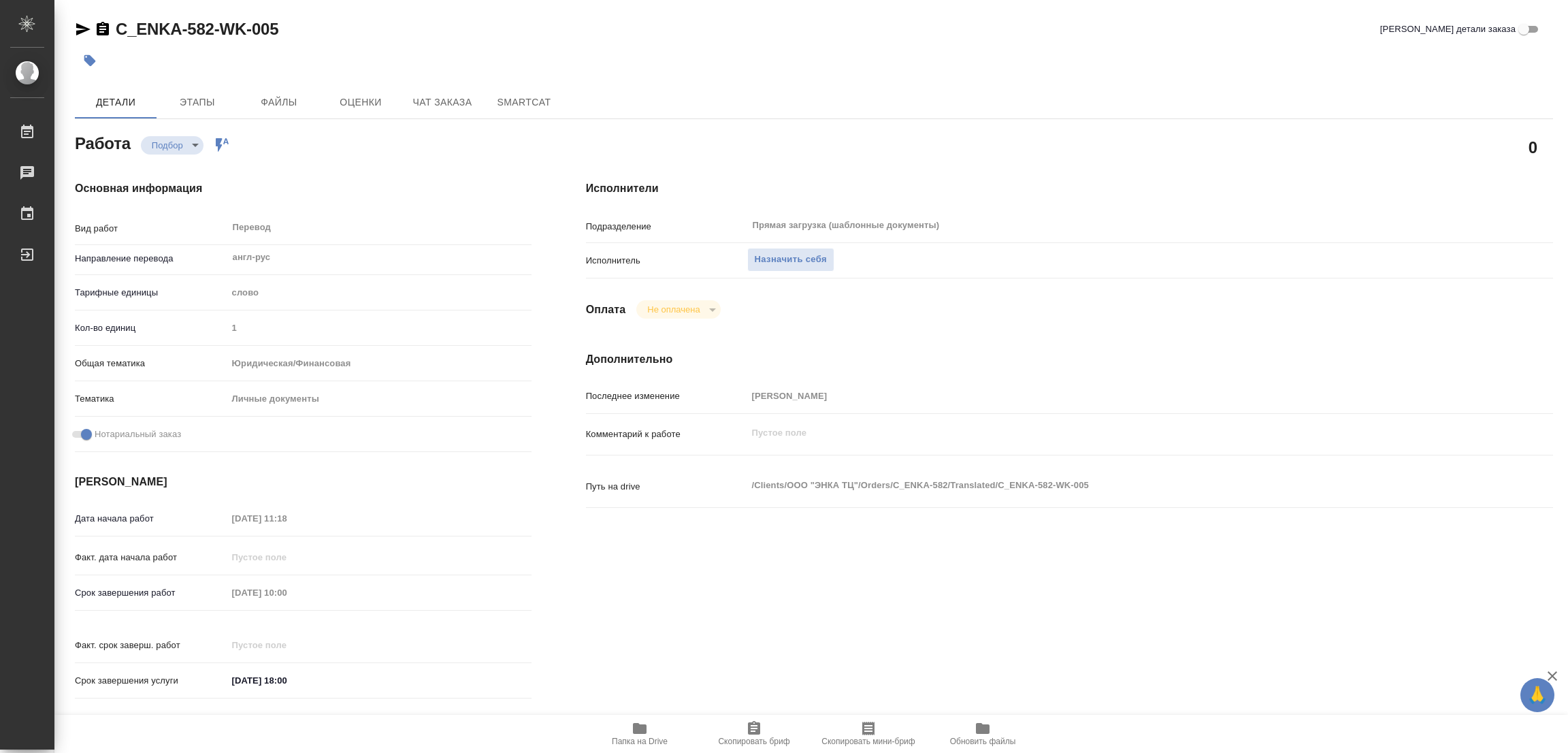
type textarea "x"
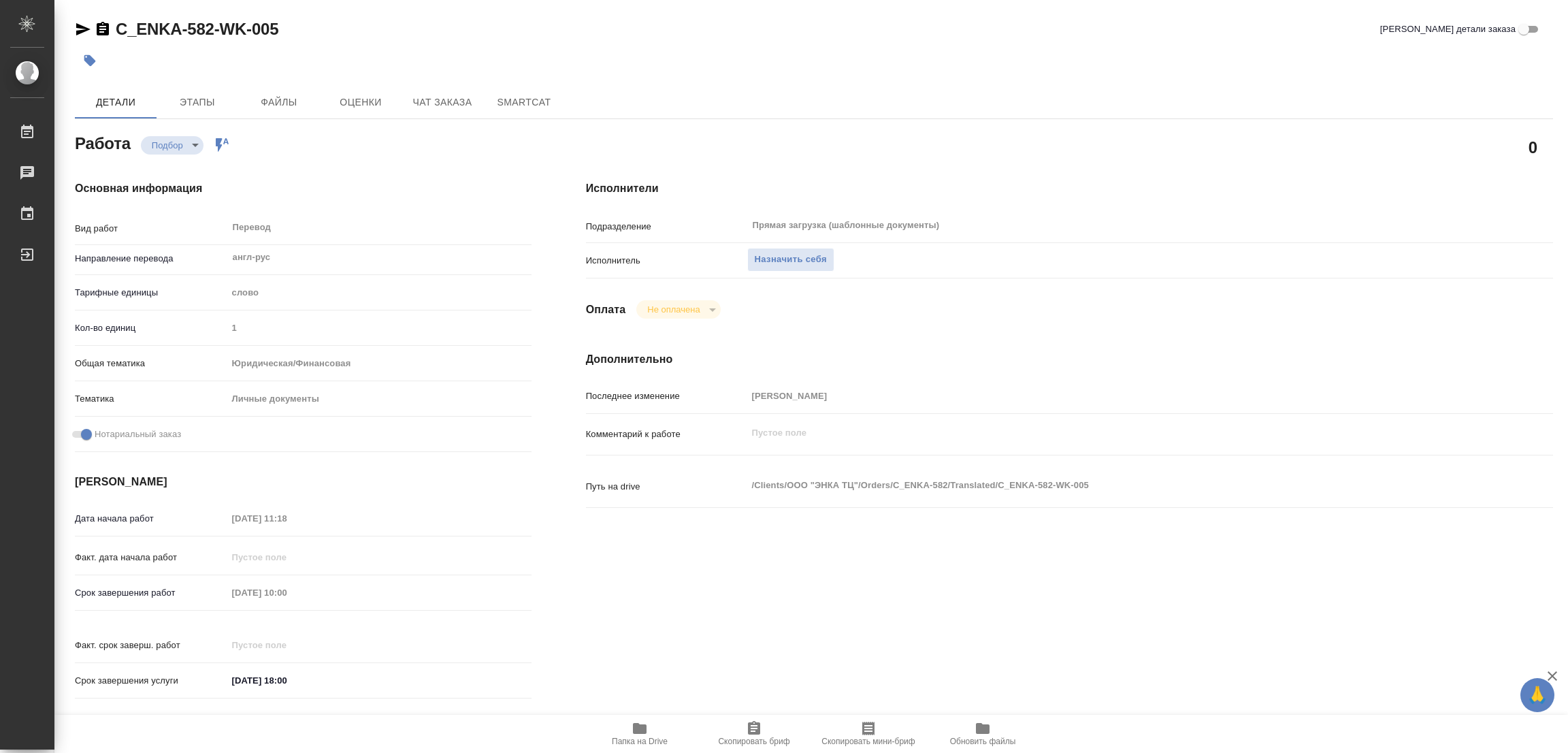
scroll to position [272, 0]
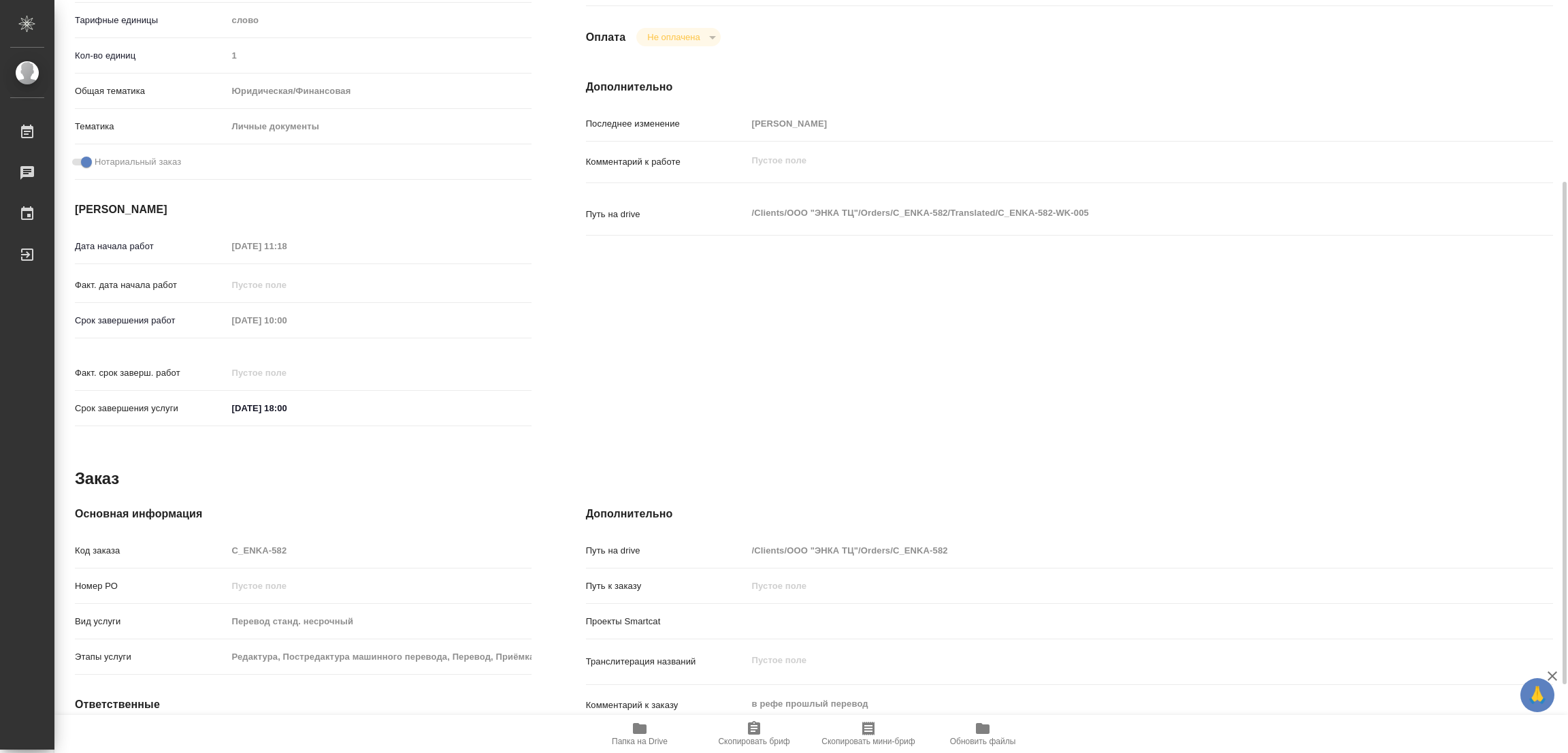
type textarea "x"
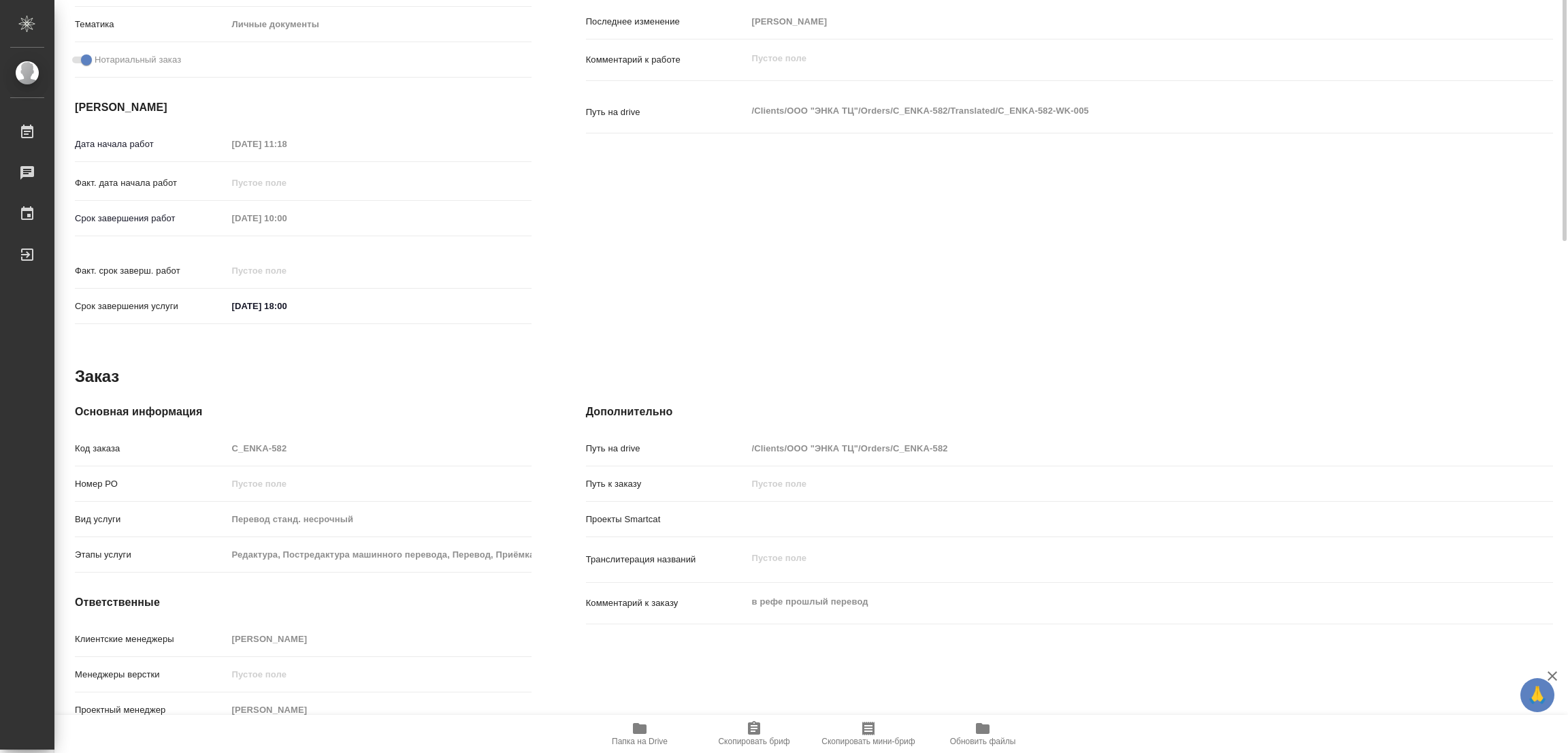
scroll to position [0, 0]
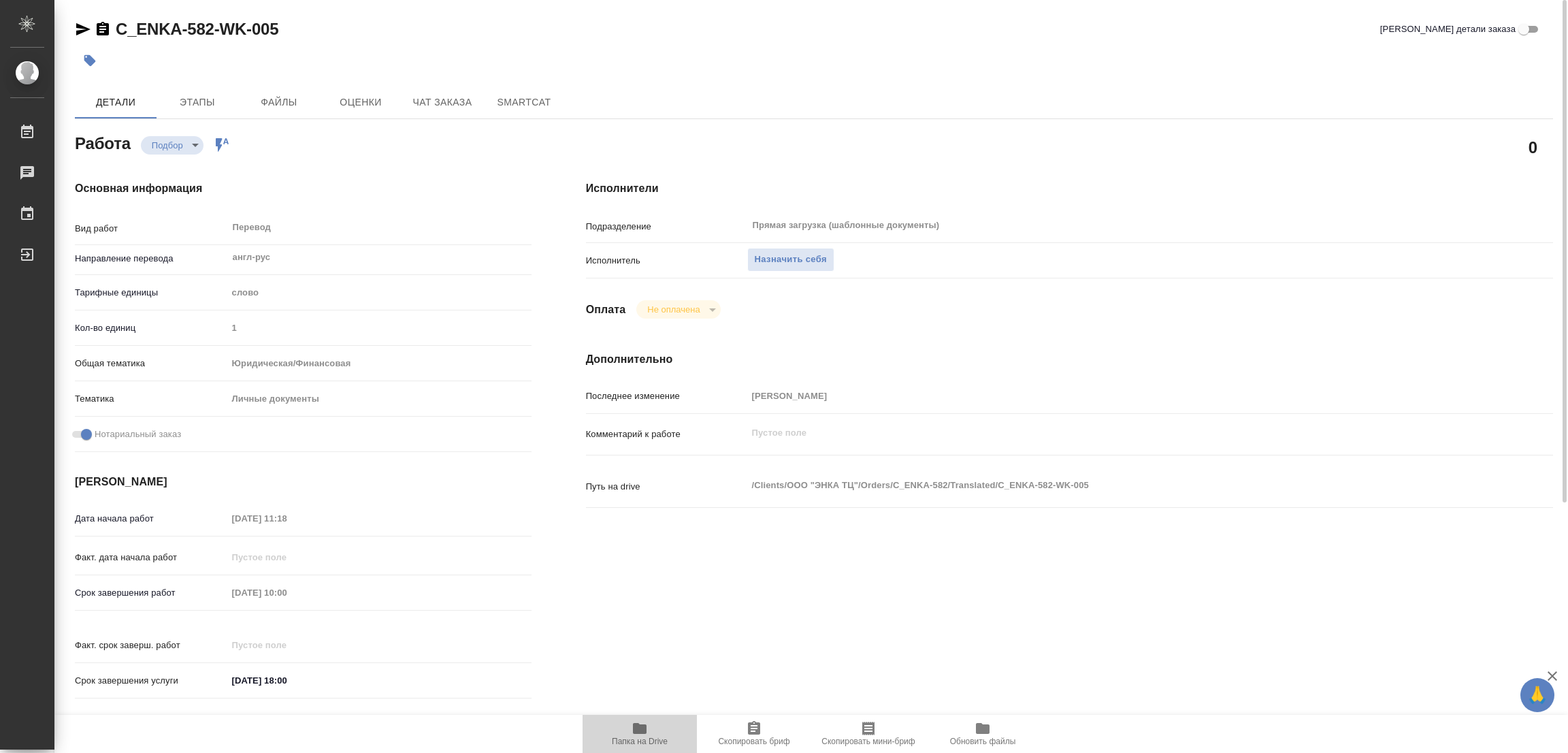
click at [642, 724] on icon "button" at bounding box center [640, 728] width 16 height 16
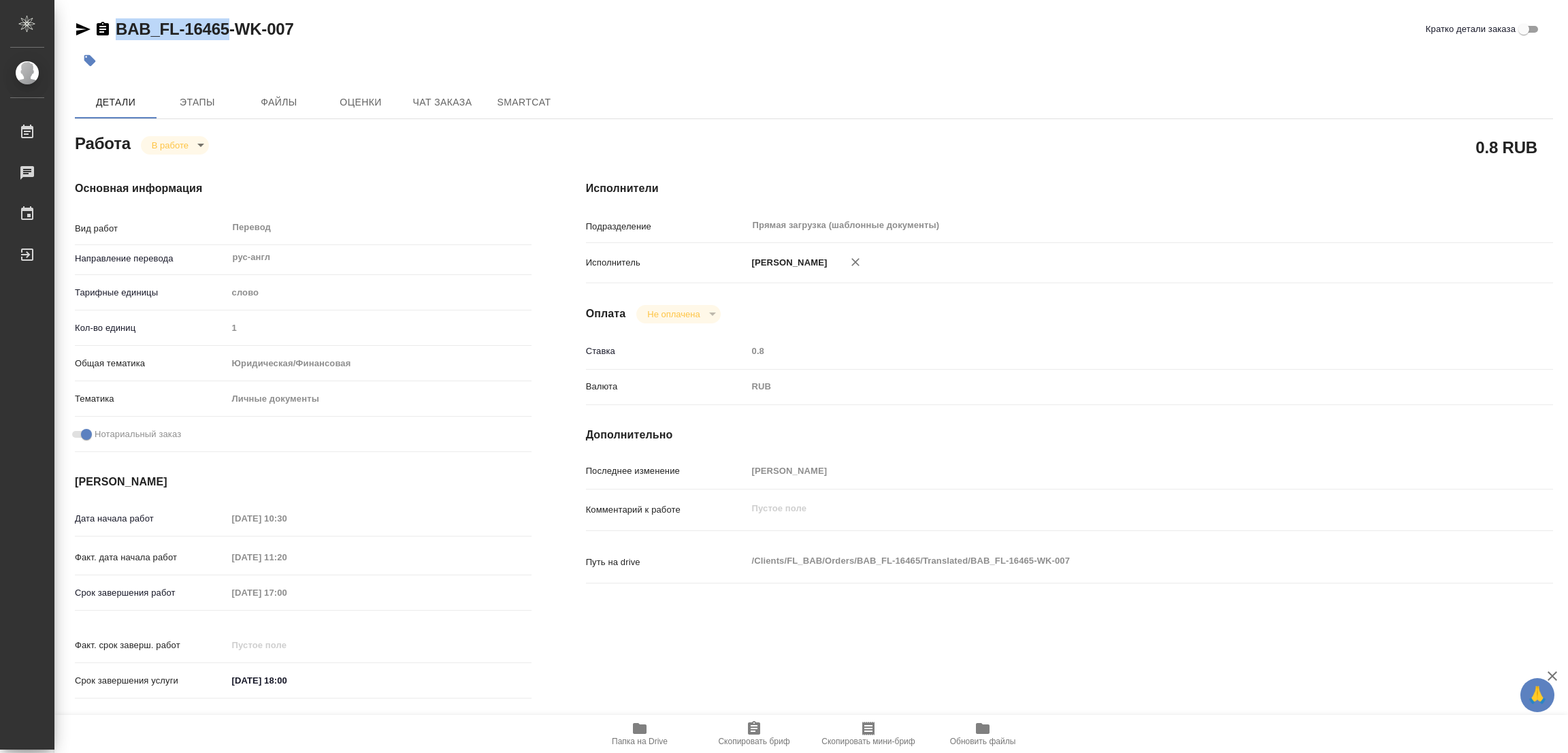
drag, startPoint x: 115, startPoint y: 13, endPoint x: 230, endPoint y: 33, distance: 116.7
click at [230, 33] on div "BAB_FL-16465-WK-007 Кратко детали заказа Детали Этапы Файлы Оценки Чат заказа S…" at bounding box center [813, 571] width 1494 height 1142
copy link "BAB_FL-16465"
drag, startPoint x: 738, startPoint y: 728, endPoint x: 677, endPoint y: 741, distance: 62.4
click at [738, 728] on span "Скопировать бриф" at bounding box center [755, 733] width 98 height 26
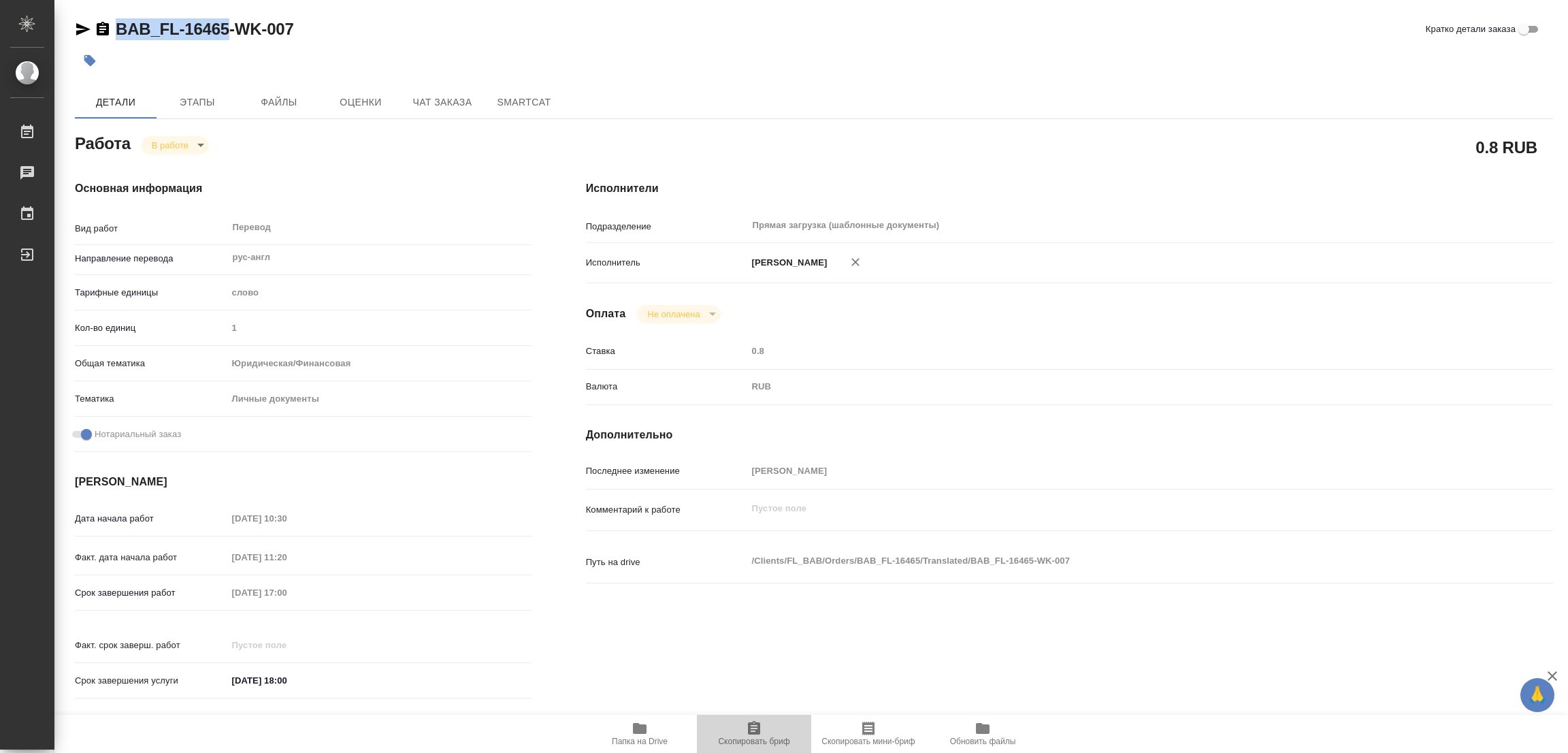
copy link "BAB_FL-16465"
click at [201, 588] on div "Срок завершения работ 05.09.2025 17:00" at bounding box center [303, 592] width 457 height 24
drag, startPoint x: 361, startPoint y: 40, endPoint x: 417, endPoint y: 21, distance: 59.1
click at [368, 40] on div "BAB_FL-16465-WK-007 Кратко детали заказа" at bounding box center [814, 31] width 1478 height 27
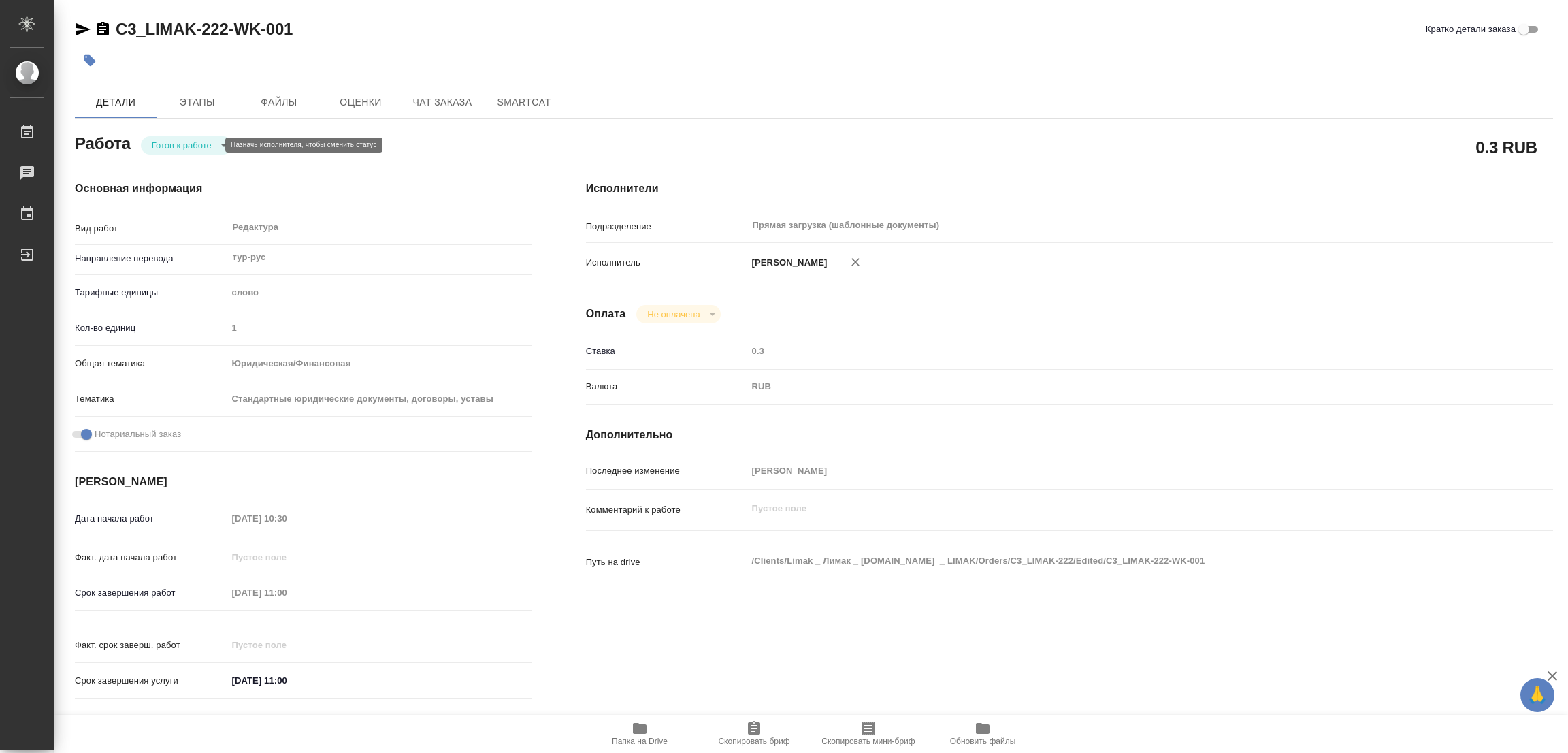
click at [198, 148] on body "🙏 .cls-1 fill:#fff; AWATERA [PERSON_NAME] Работы 0 Чаты График Выйти C3_LIMAK-2…" at bounding box center [784, 376] width 1568 height 753
click at [198, 148] on li "В работе" at bounding box center [186, 145] width 92 height 23
type textarea "x"
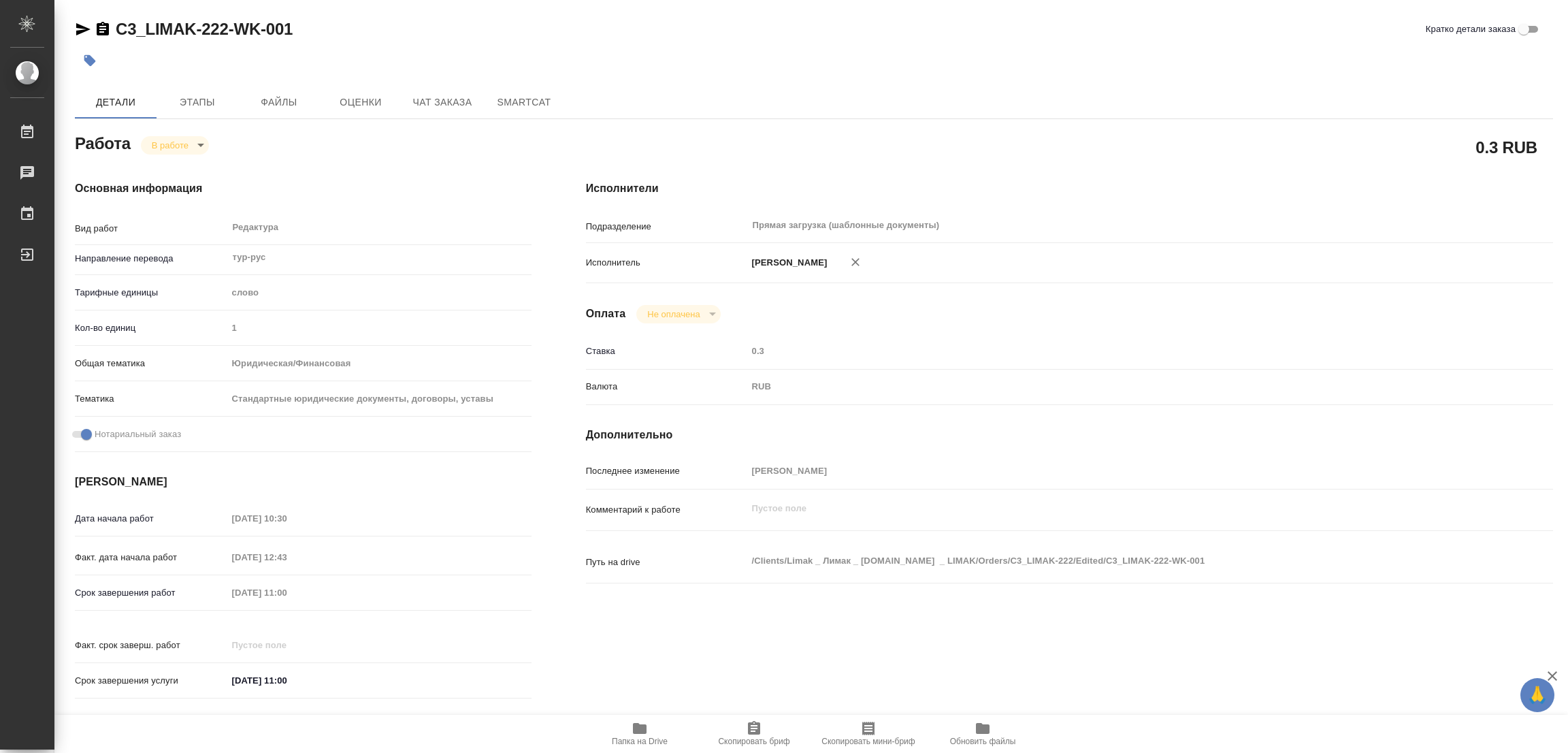
type textarea "x"
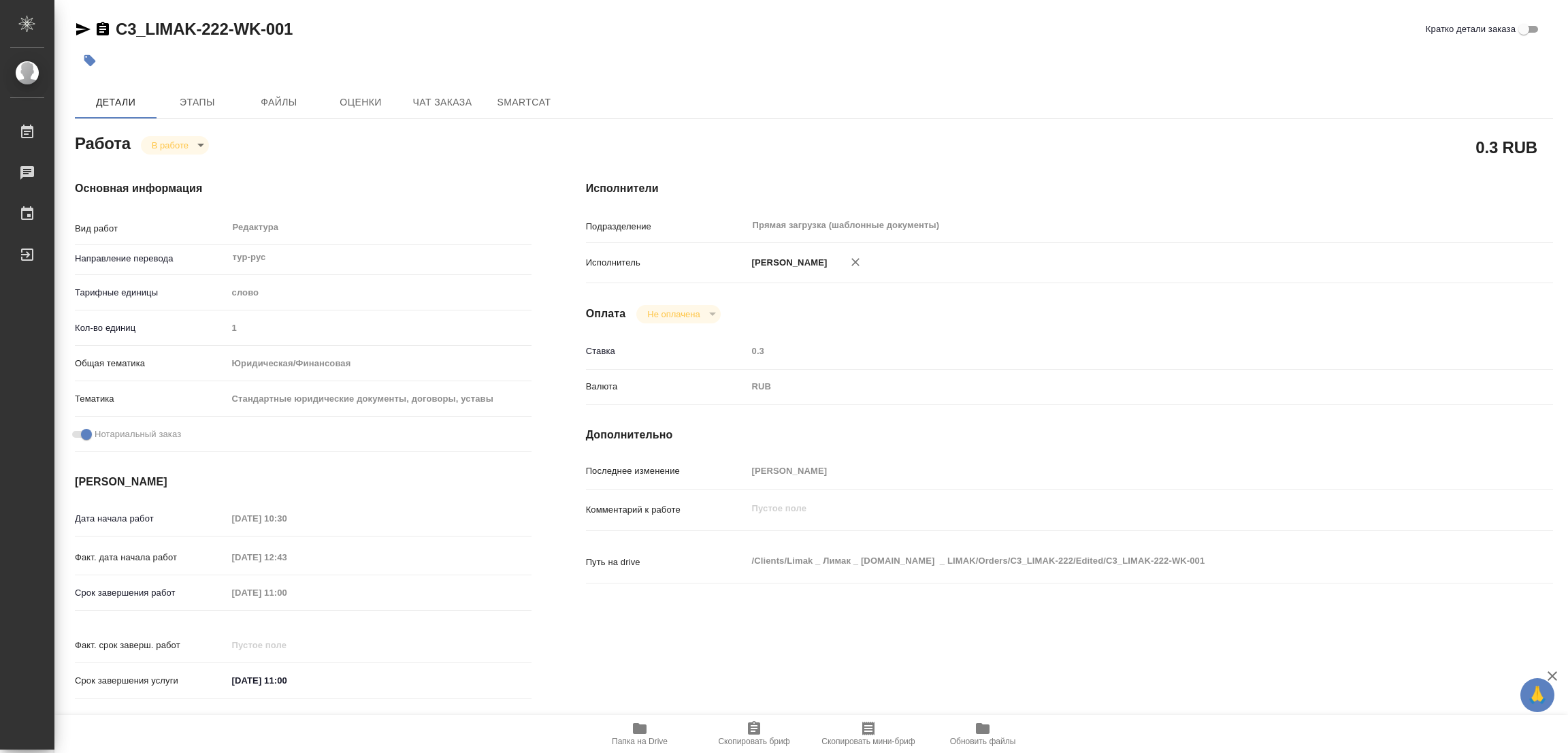
type textarea "x"
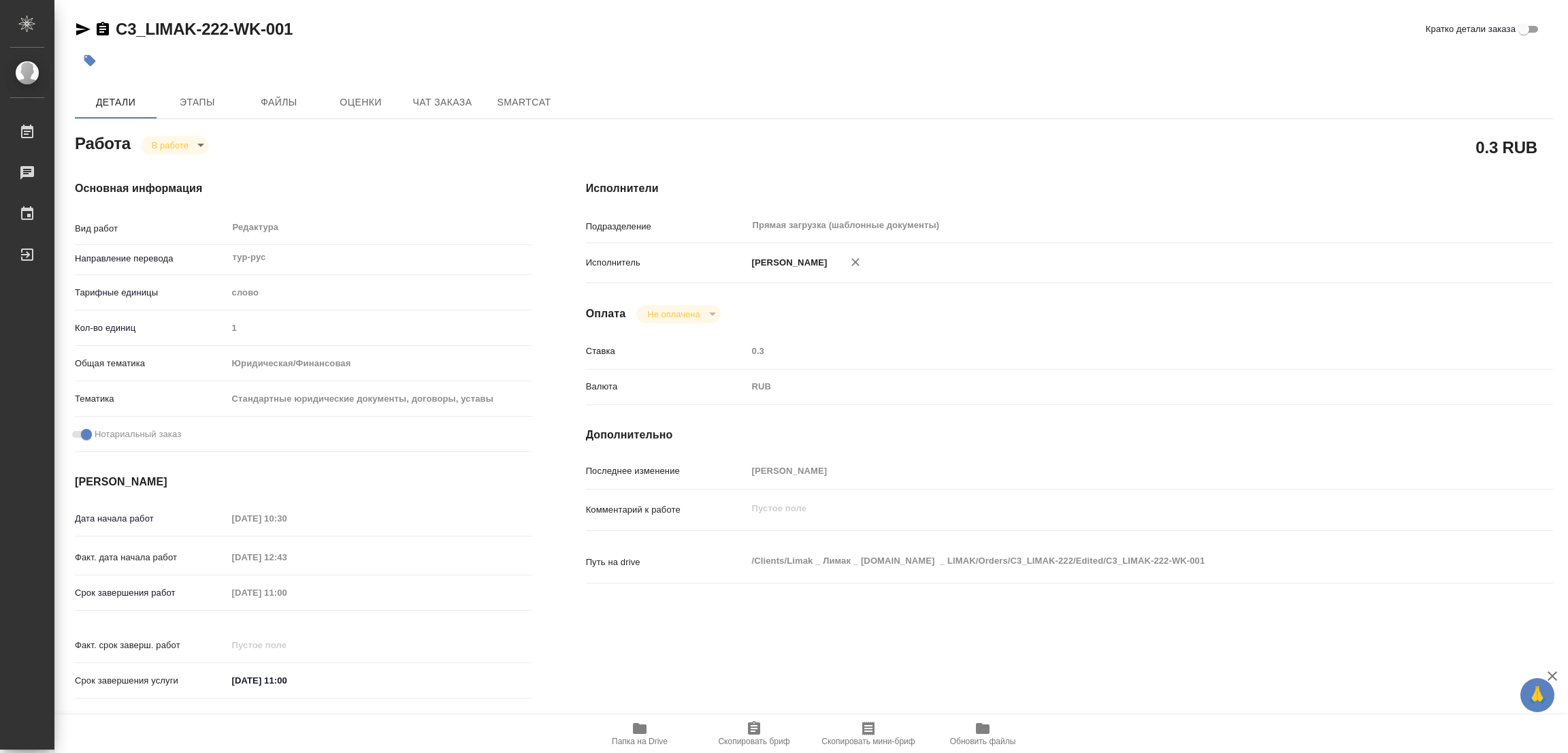
type textarea "x"
drag, startPoint x: 105, startPoint y: 14, endPoint x: 230, endPoint y: 38, distance: 127.3
click at [230, 38] on div "C3_LIMAK-222-WK-001 Кратко детали заказа Детали Этапы Файлы Оценки Чат заказа S…" at bounding box center [813, 571] width 1494 height 1142
copy link "C3_LIMAK-222"
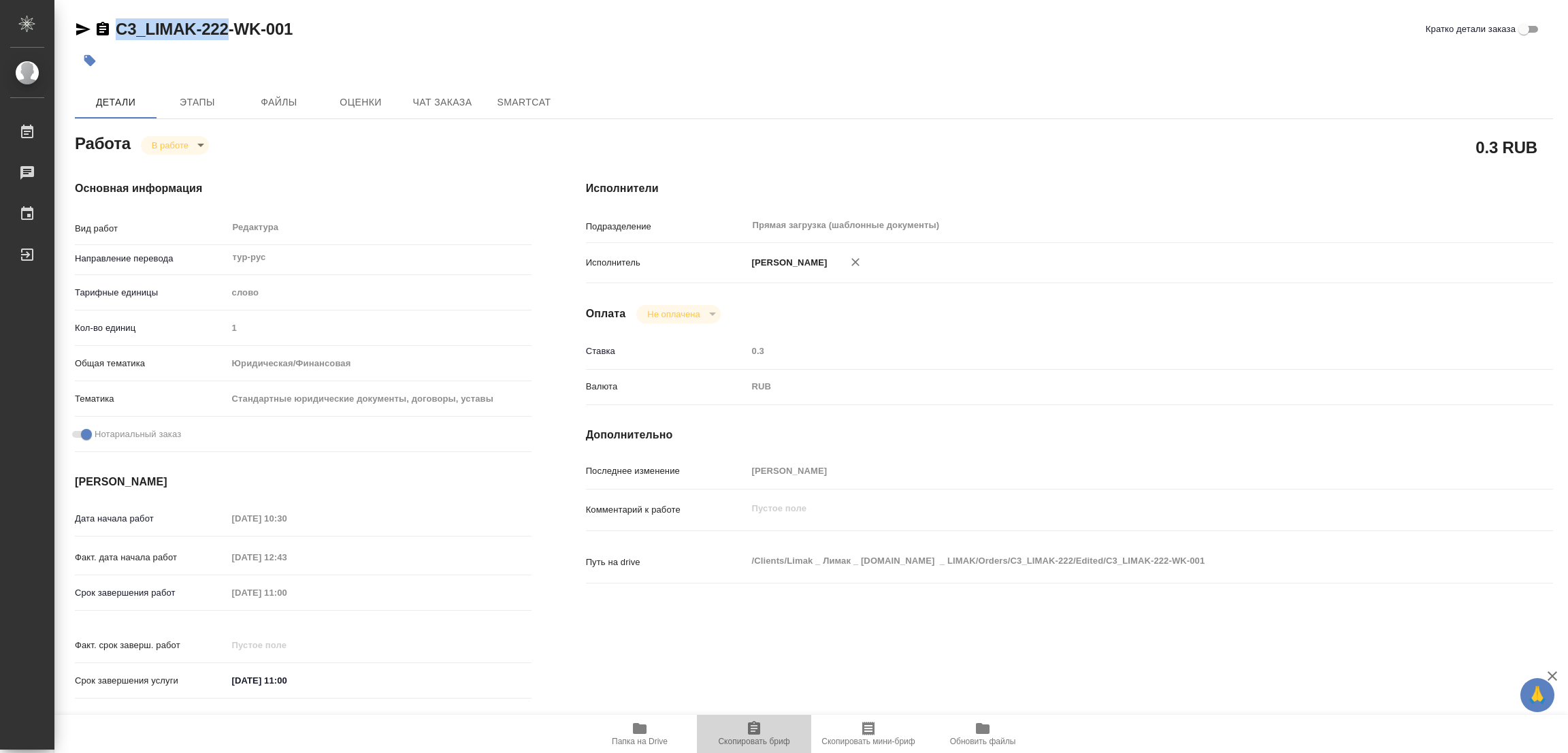
drag, startPoint x: 728, startPoint y: 735, endPoint x: 722, endPoint y: 747, distance: 13.4
click at [728, 735] on span "Скопировать бриф" at bounding box center [755, 733] width 98 height 26
copy link "C3_LIMAK-222"
click at [159, 604] on div "Срок завершения работ 08.09.2025 11:00" at bounding box center [303, 592] width 457 height 24
click at [382, 34] on div "C3_LIMAK-222-WK-001 Кратко детали заказа" at bounding box center [814, 29] width 1478 height 22
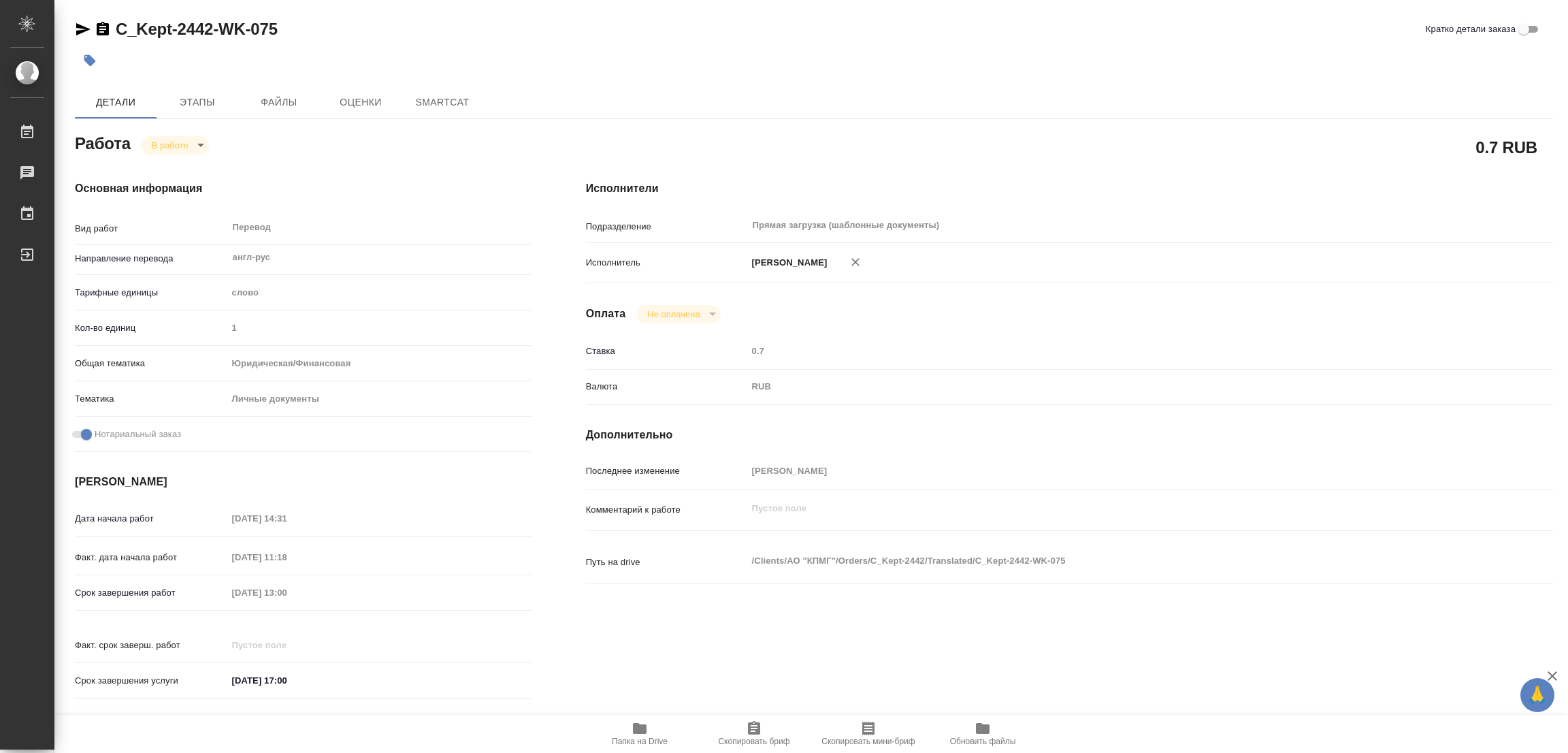
type textarea "x"
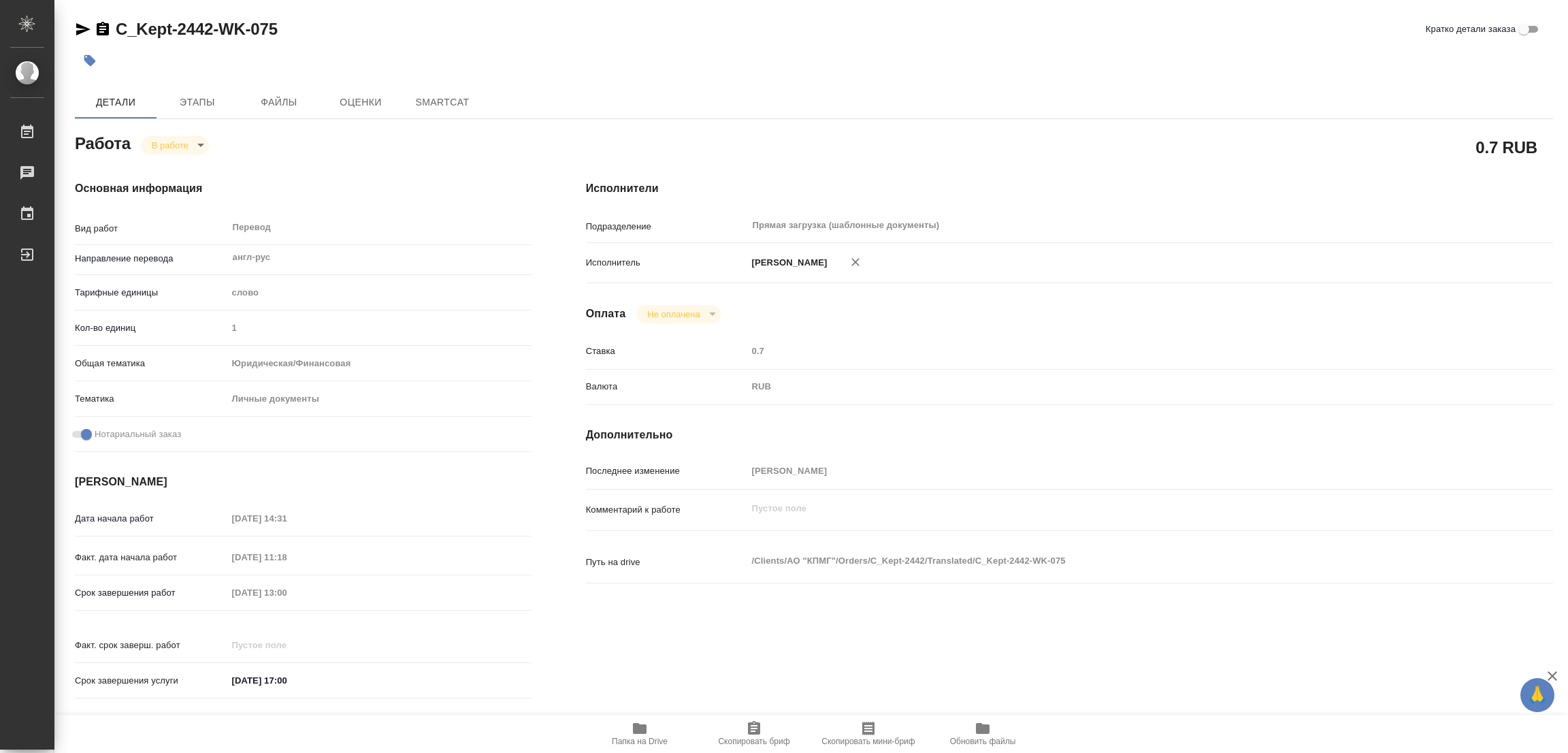
type textarea "x"
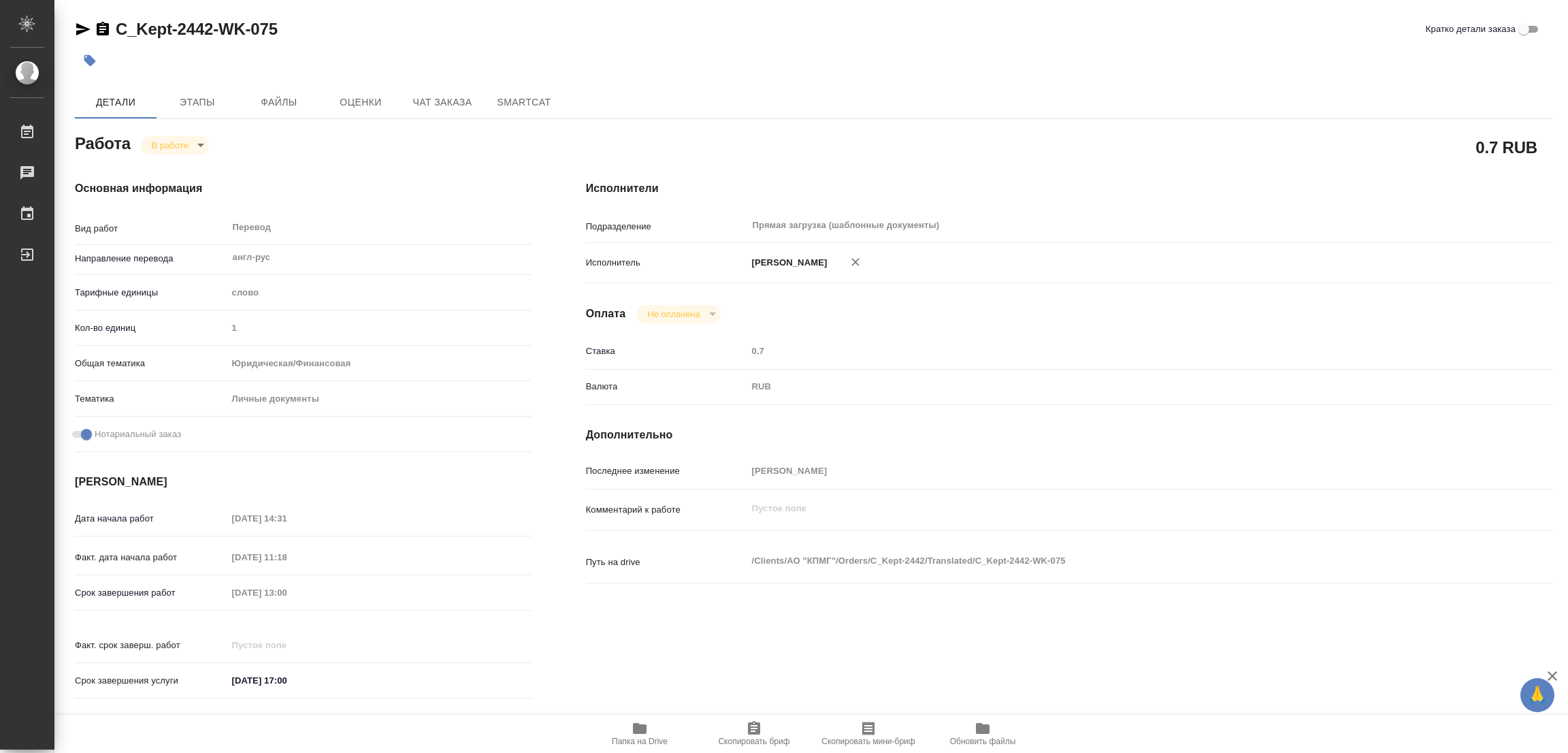
type textarea "x"
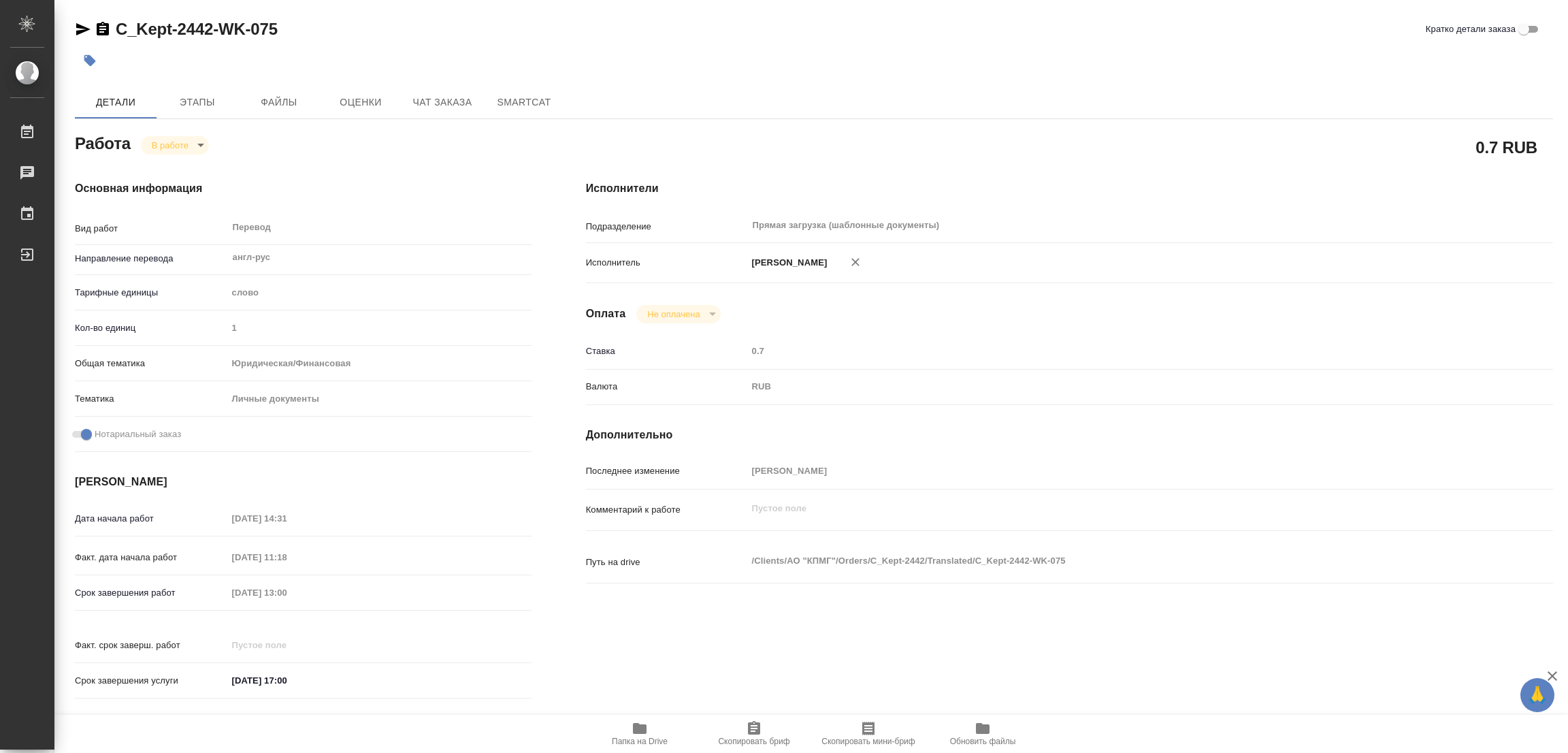
type textarea "x"
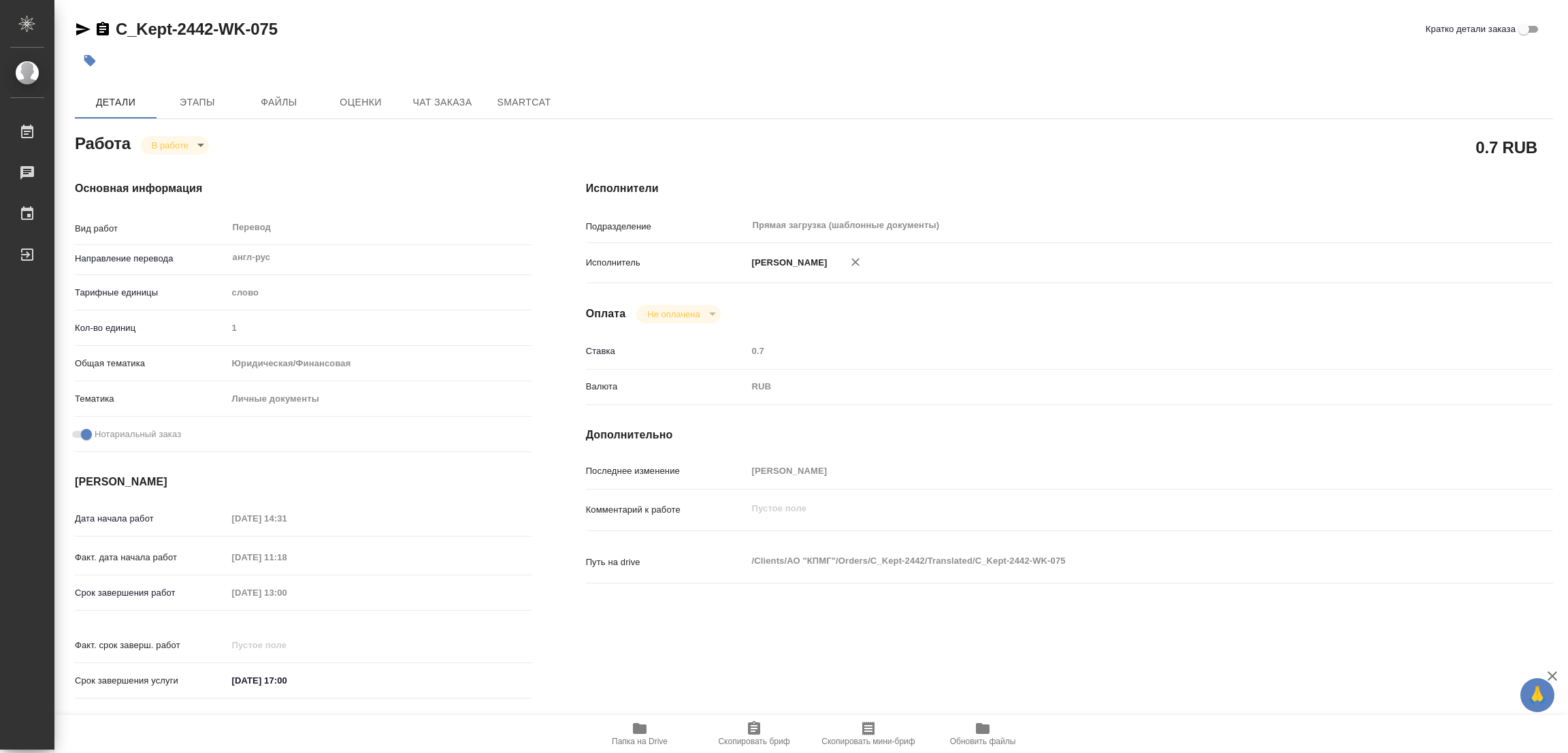
click at [280, 34] on div "C_Kept-2442-WK-075 [PERSON_NAME] детали заказа" at bounding box center [814, 29] width 1478 height 22
type textarea "x"
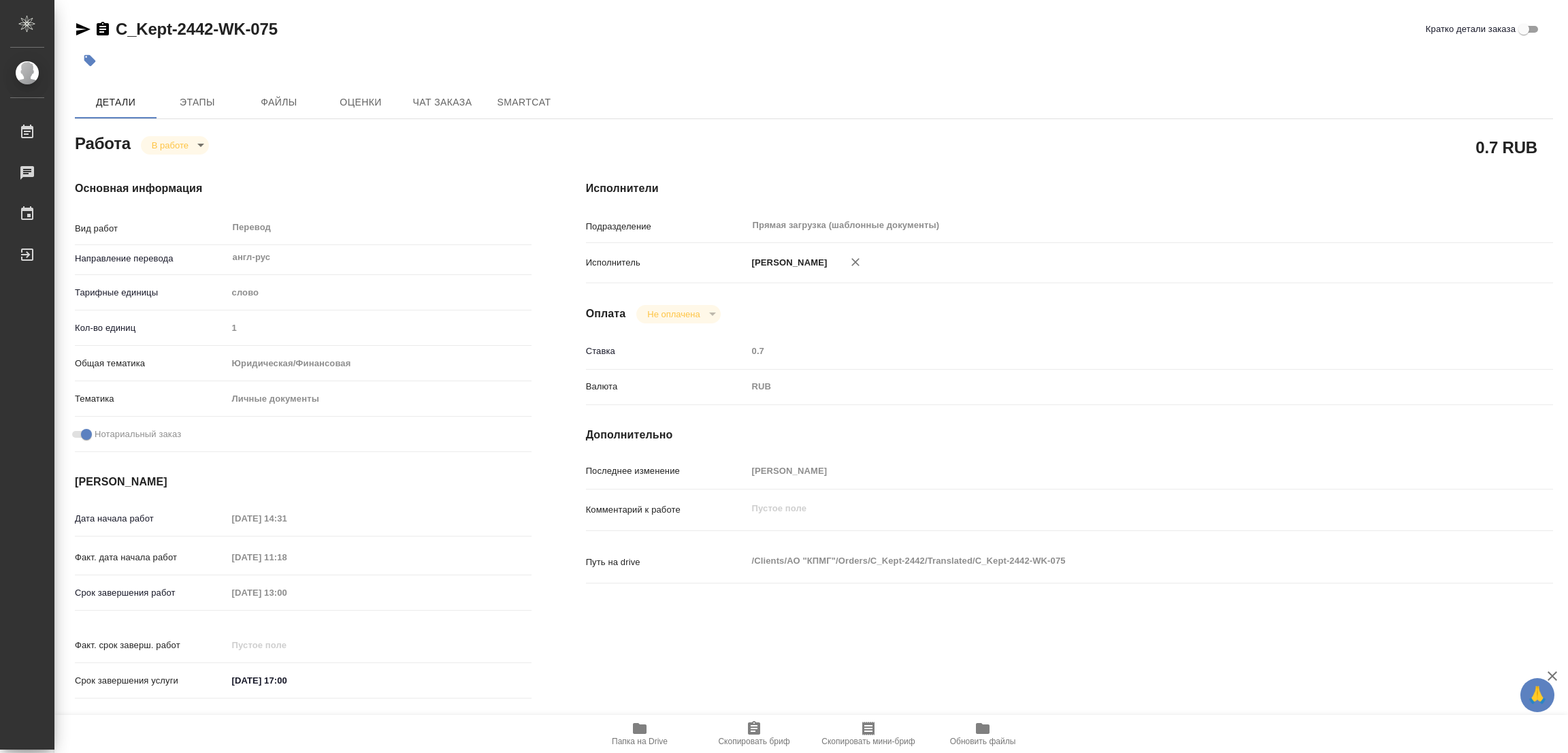
type textarea "x"
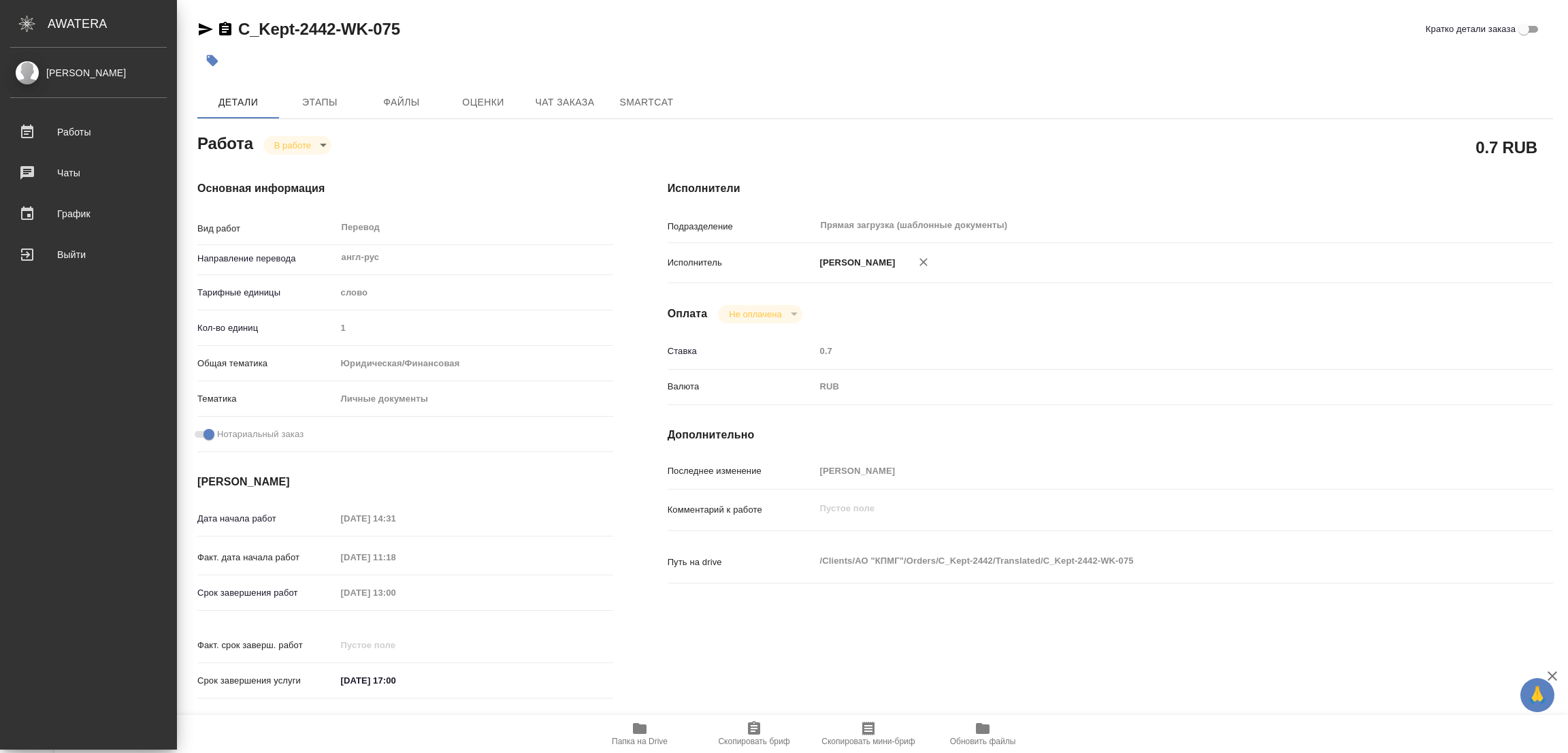
type textarea "x"
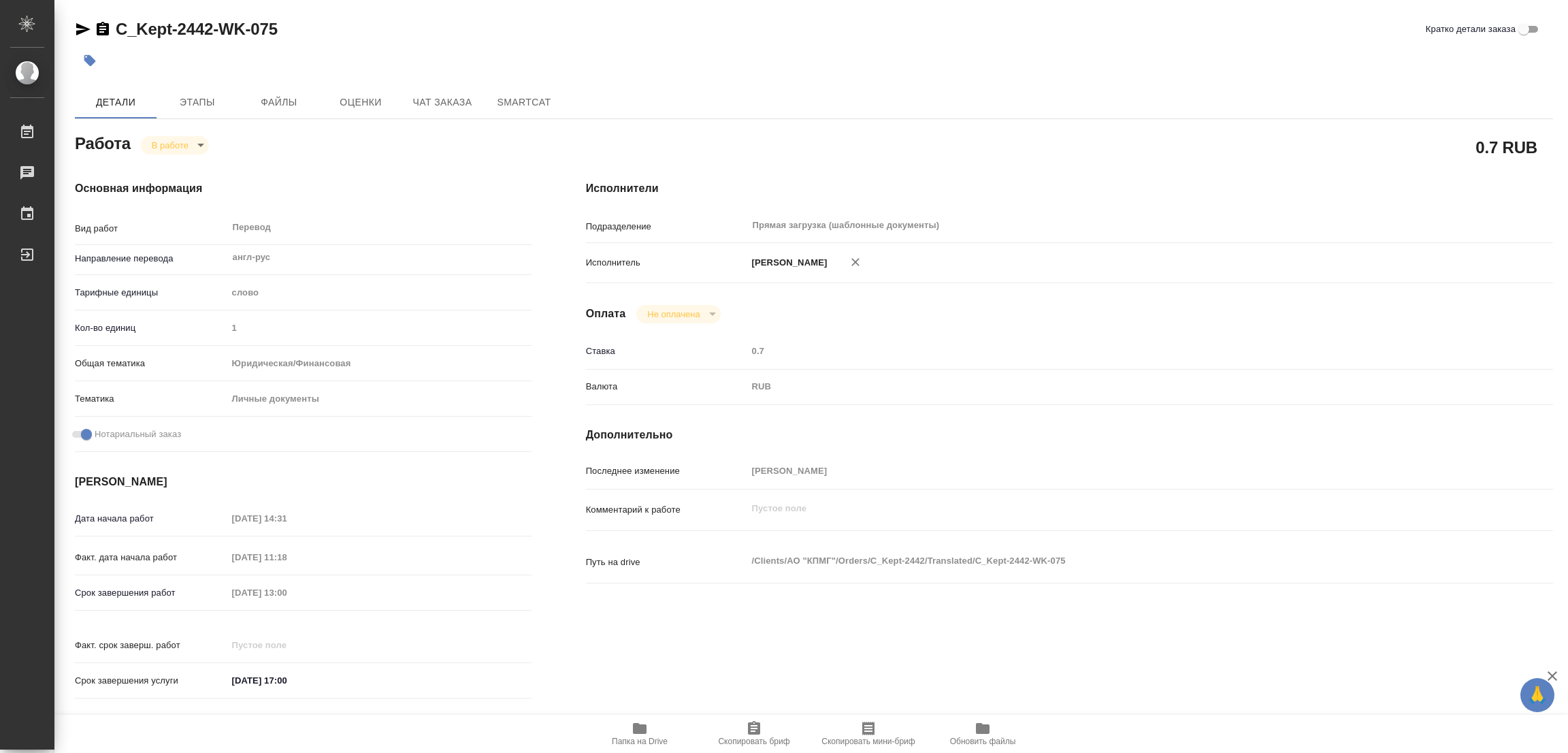
click at [105, 10] on div "C_Kept-2442-WK-075 Кратко детали заказа Детали Этапы Файлы Оценки Чат заказа Sm…" at bounding box center [813, 571] width 1494 height 1142
drag, startPoint x: 105, startPoint y: 11, endPoint x: 213, endPoint y: 33, distance: 110.2
click at [213, 33] on div "C_Kept-2442-WK-075 Кратко детали заказа Детали Этапы Файлы Оценки Чат заказа Sm…" at bounding box center [813, 571] width 1494 height 1142
copy link "C_Kept-2442"
click at [750, 727] on icon "button" at bounding box center [754, 728] width 12 height 14
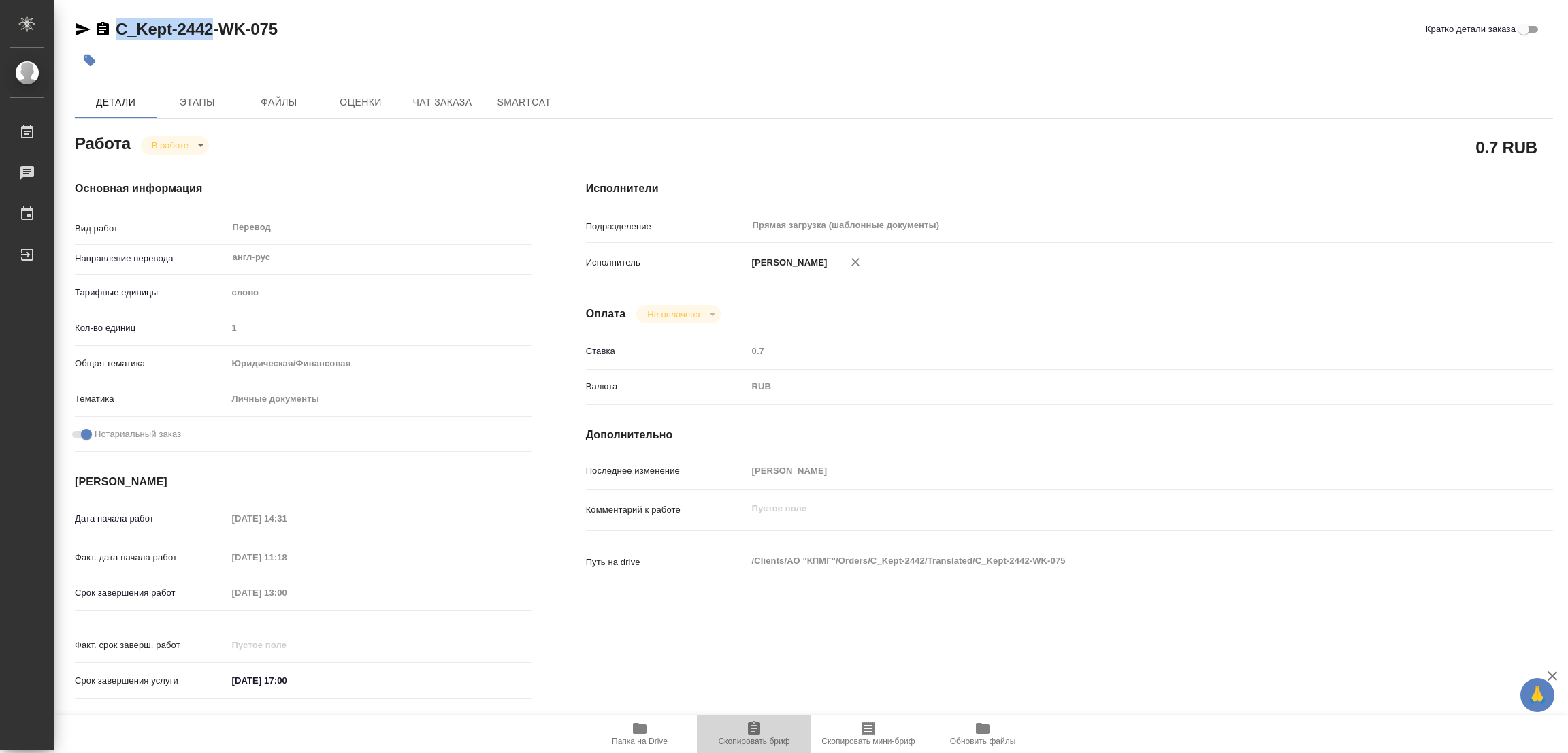
copy link "C_Kept-2442"
click at [634, 728] on icon "button" at bounding box center [639, 728] width 14 height 11
drag, startPoint x: 347, startPoint y: 24, endPoint x: 478, endPoint y: 0, distance: 133.2
click at [347, 24] on div "C_Kept-2442-WK-078 Кратко детали заказа" at bounding box center [814, 29] width 1478 height 22
